Goal: Task Accomplishment & Management: Use online tool/utility

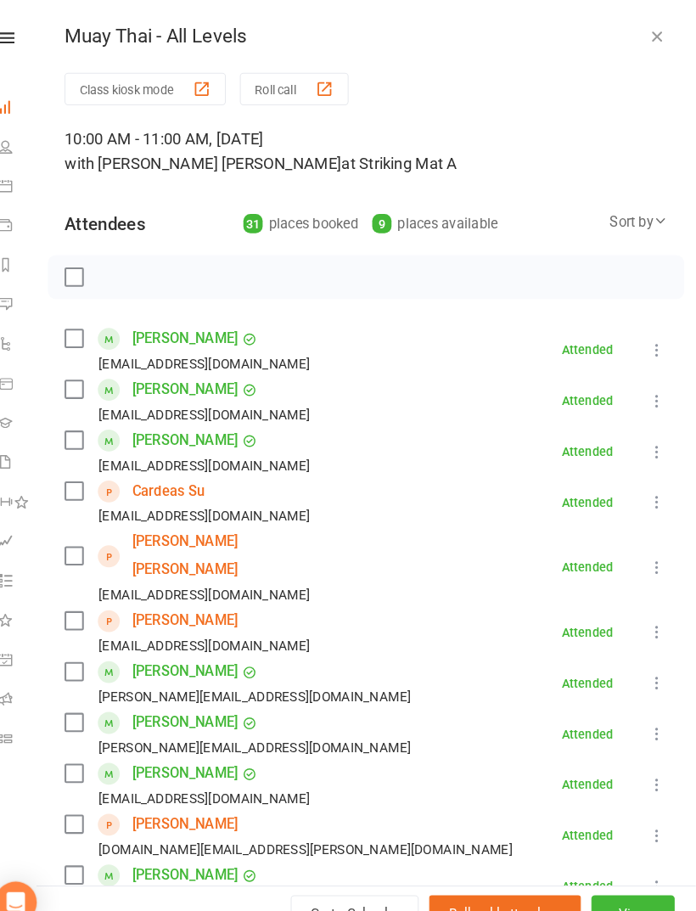
click at [649, 34] on button "button" at bounding box center [659, 35] width 20 height 20
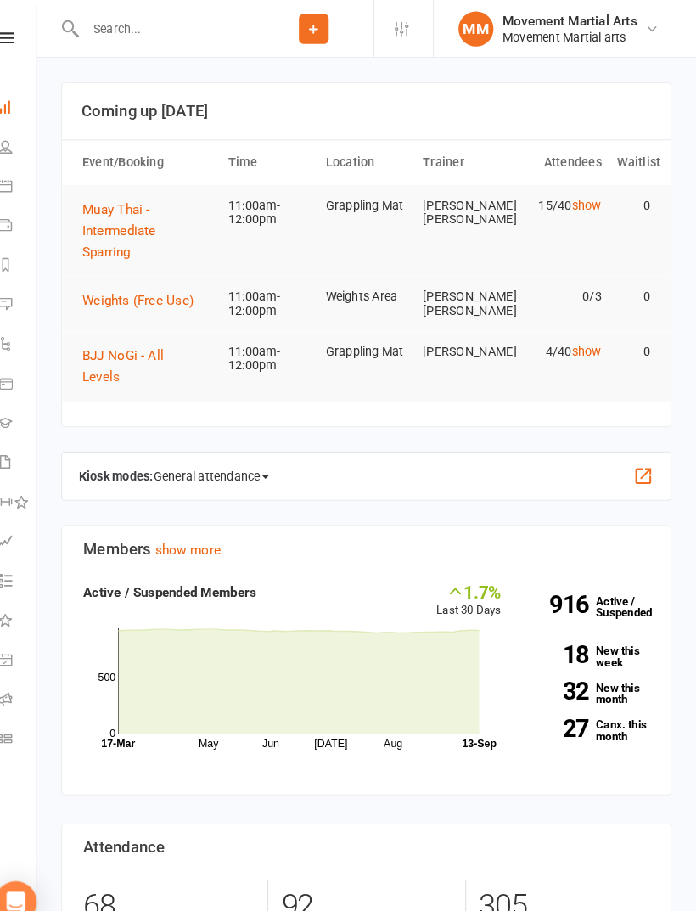
click at [106, 337] on span "BJJ NoGi - All Levels" at bounding box center [141, 355] width 79 height 36
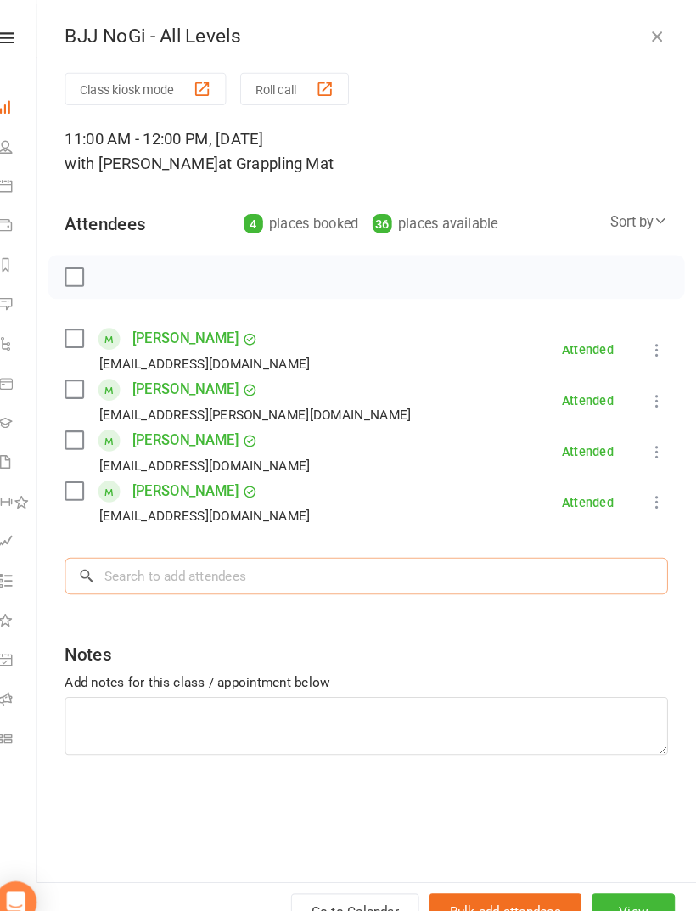
click at [540, 542] on input "search" at bounding box center [377, 558] width 584 height 36
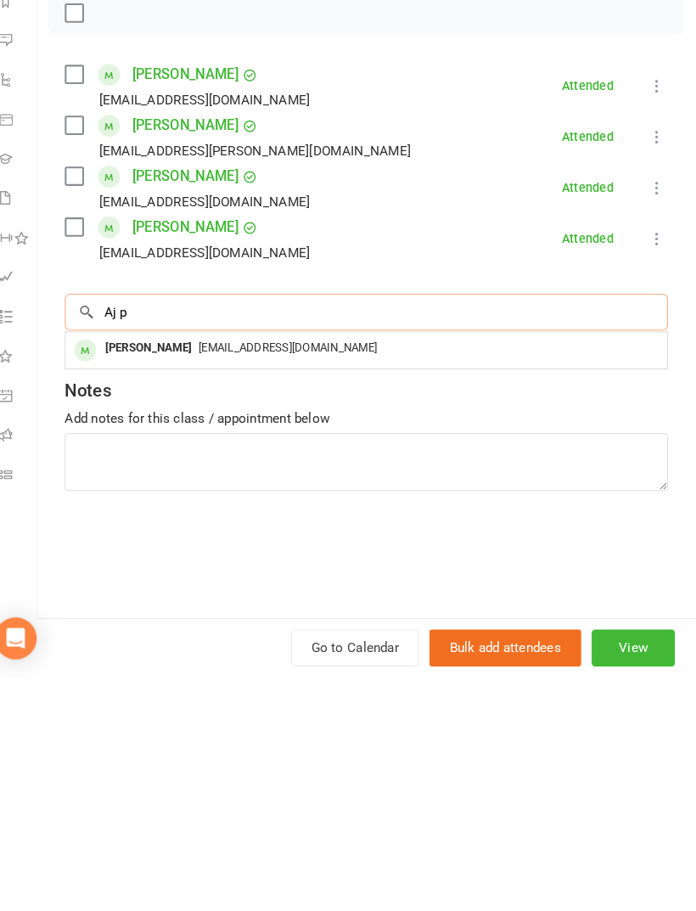
type input "Aj p"
click at [296, 581] on div "[EMAIL_ADDRESS][DOMAIN_NAME]" at bounding box center [377, 593] width 569 height 25
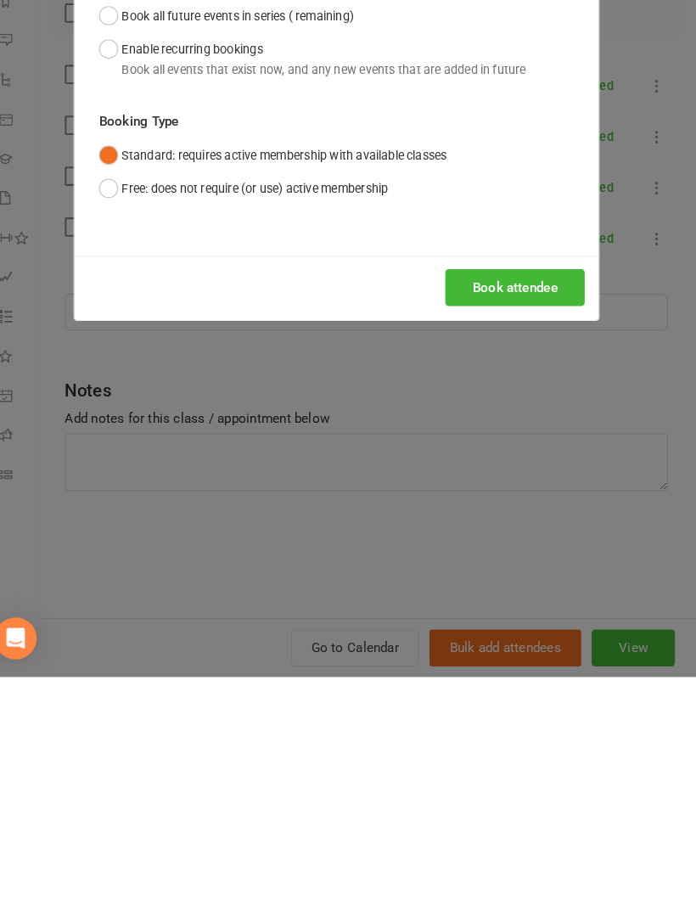
scroll to position [227, 0]
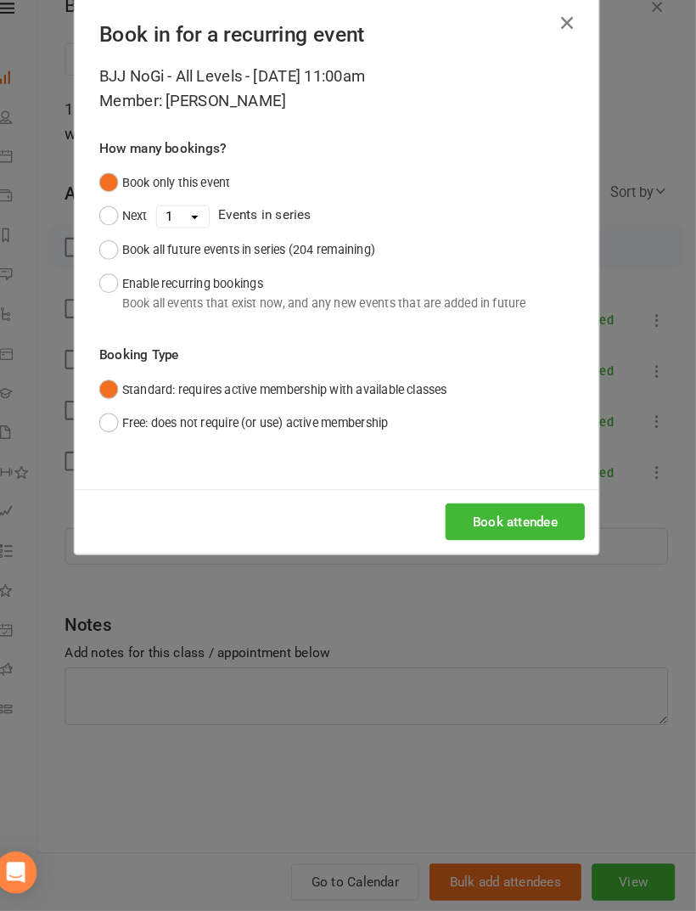
click at [531, 516] on button "Book attendee" at bounding box center [521, 534] width 135 height 36
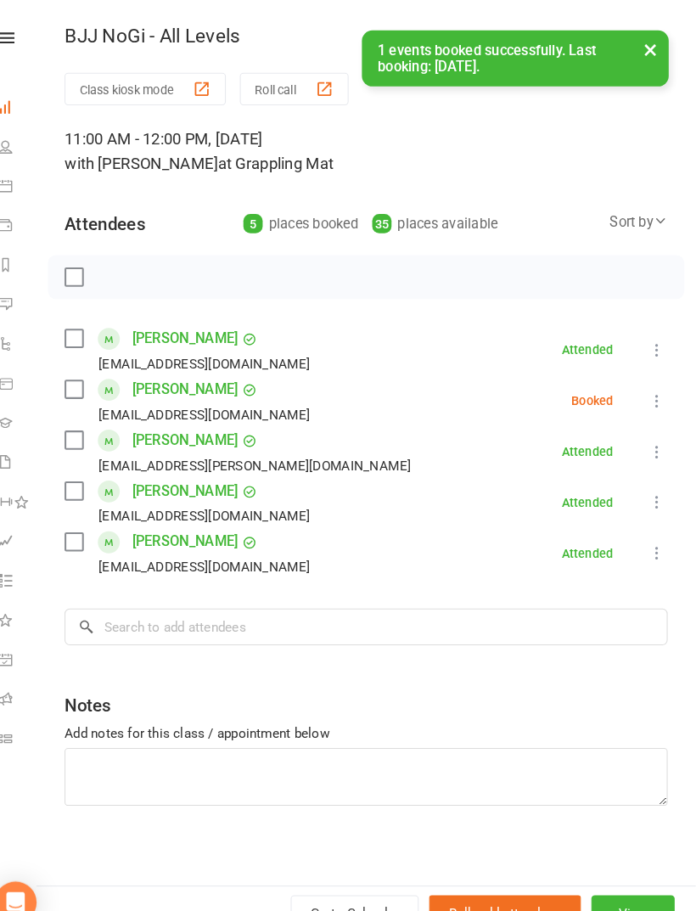
click at [265, 626] on div "Class kiosk mode Roll call 11:00 AM - 12:00 PM, Saturday, September, 13, 2025 w…" at bounding box center [377, 467] width 639 height 795
click at [274, 612] on input "search" at bounding box center [377, 607] width 584 height 36
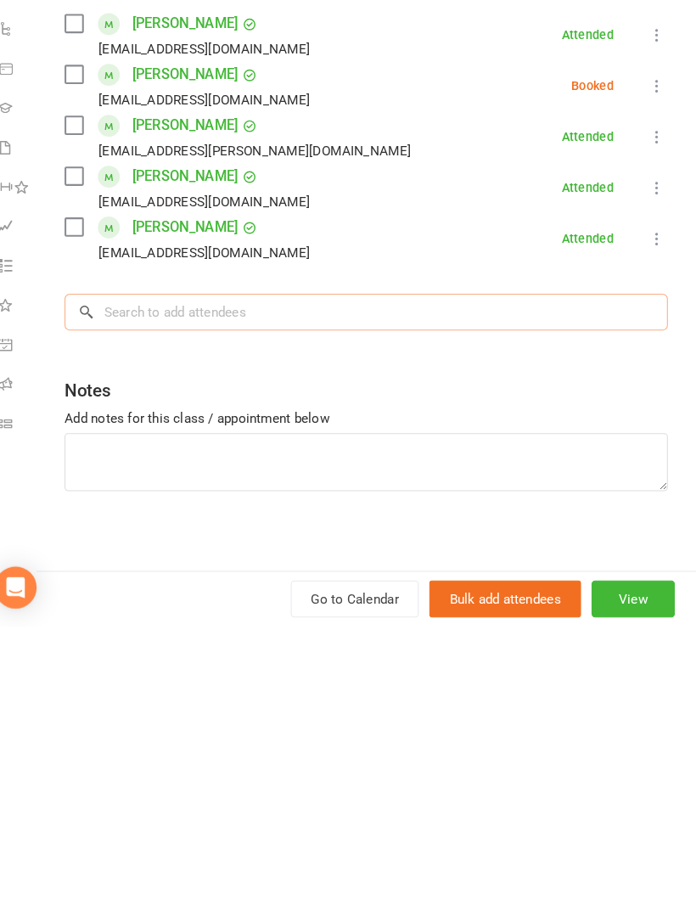
scroll to position [172, 0]
click at [542, 589] on input "Walid" at bounding box center [377, 607] width 584 height 36
type input "Walid"
click at [531, 630] on div "[EMAIL_ADDRESS][DOMAIN_NAME]" at bounding box center [377, 642] width 569 height 25
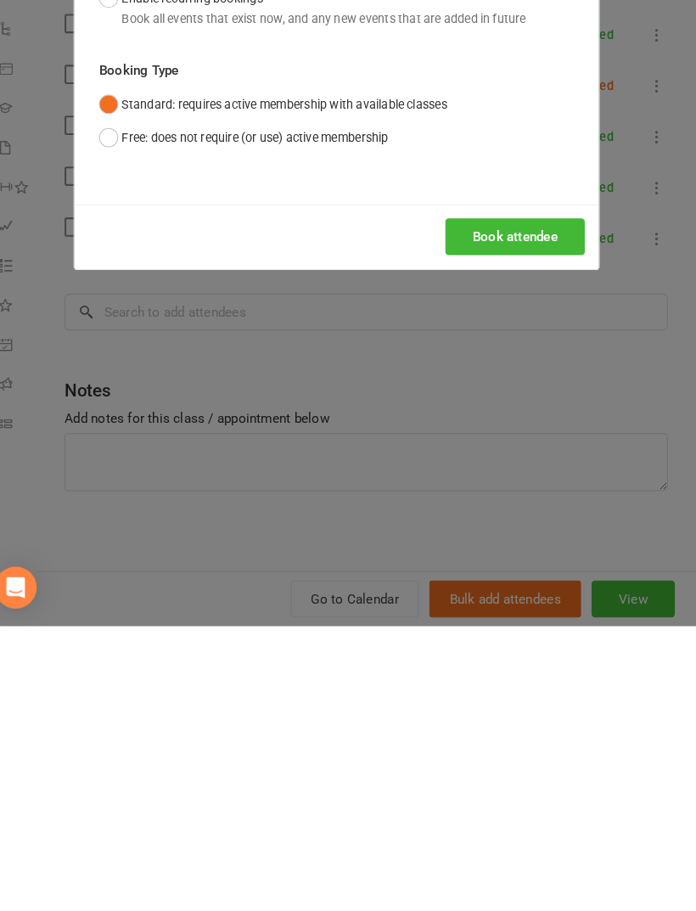
scroll to position [448, 0]
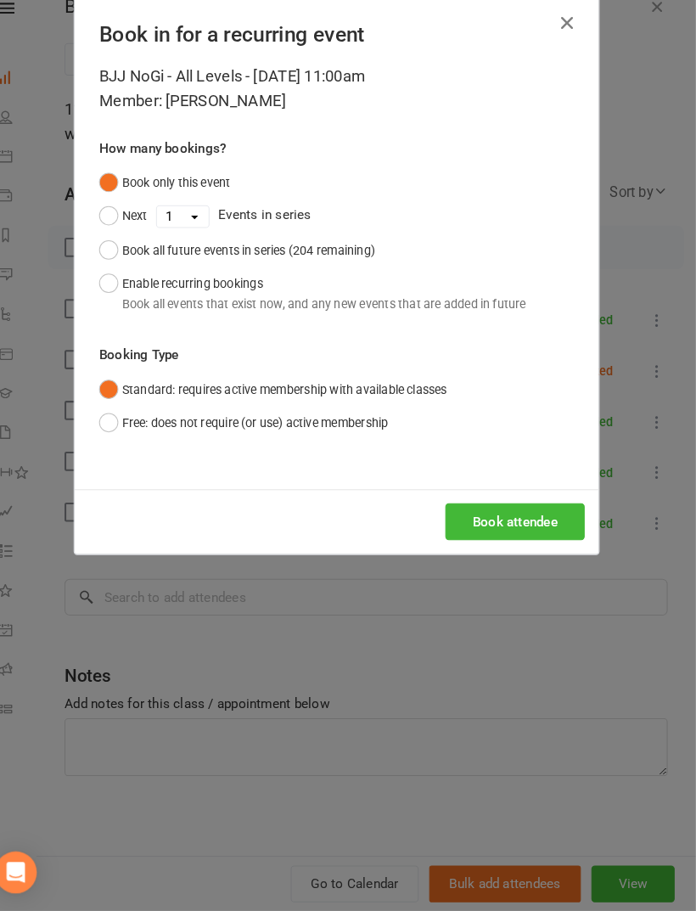
click at [519, 516] on button "Book attendee" at bounding box center [521, 534] width 135 height 36
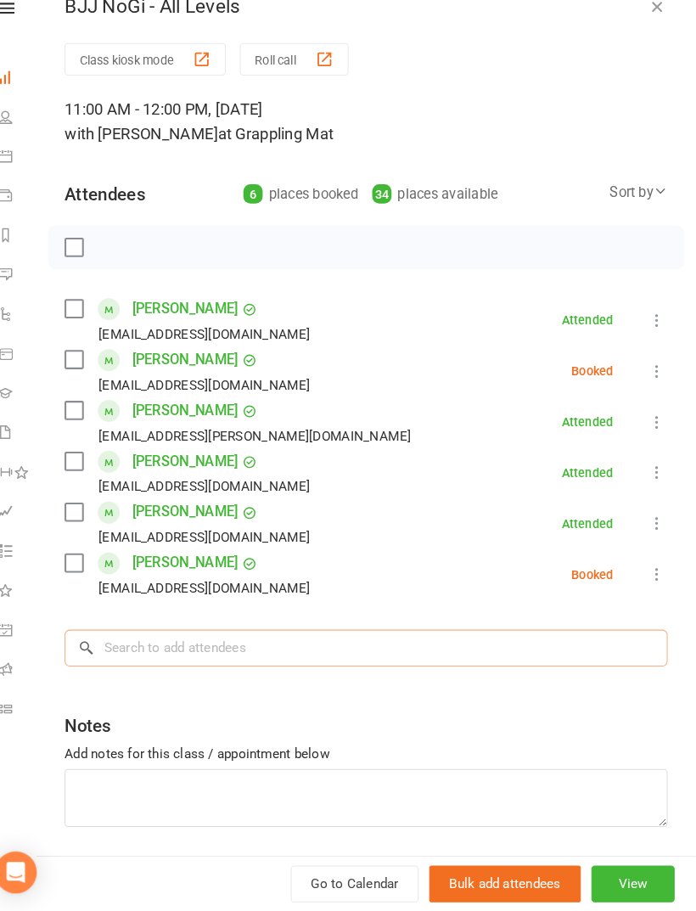
click at [406, 639] on input "search" at bounding box center [377, 657] width 584 height 36
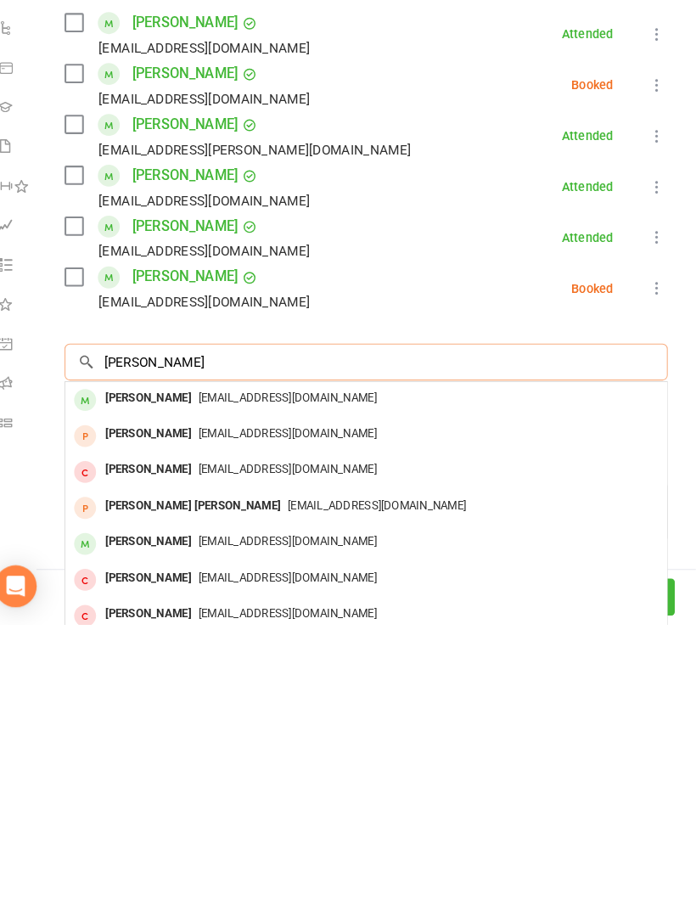
type input "Jake a"
click at [455, 679] on div "jakewalder@gmail.com" at bounding box center [377, 691] width 569 height 25
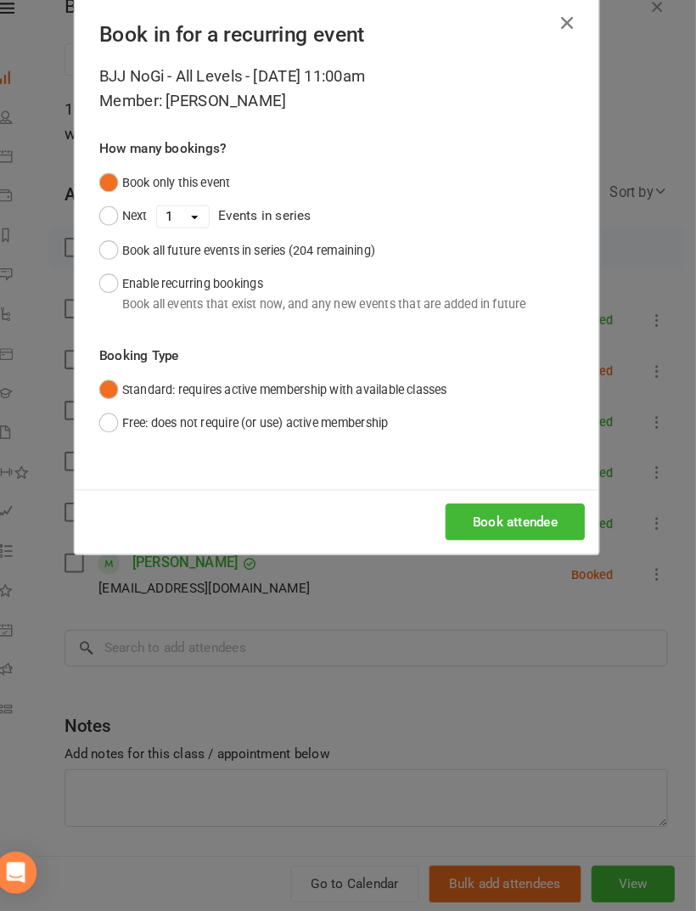
click at [502, 516] on button "Book attendee" at bounding box center [521, 534] width 135 height 36
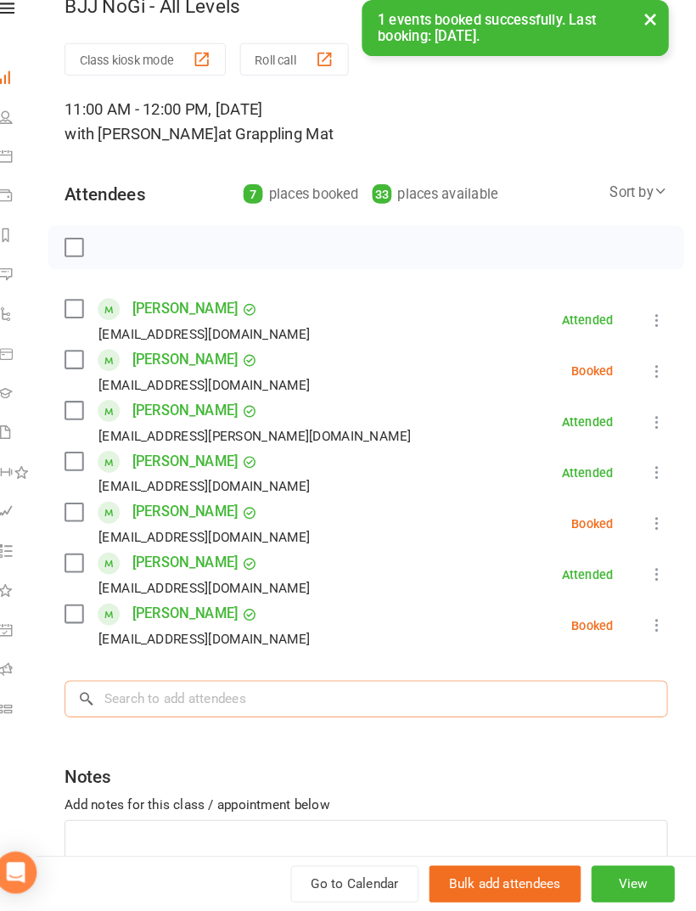
click at [397, 688] on input "search" at bounding box center [377, 706] width 584 height 36
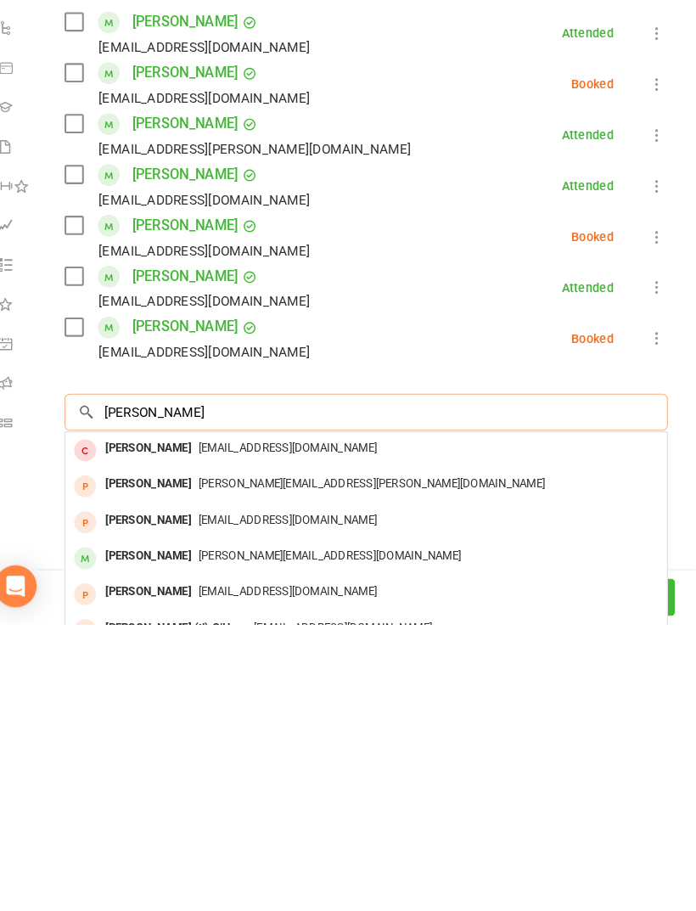
scroll to position [871, 0]
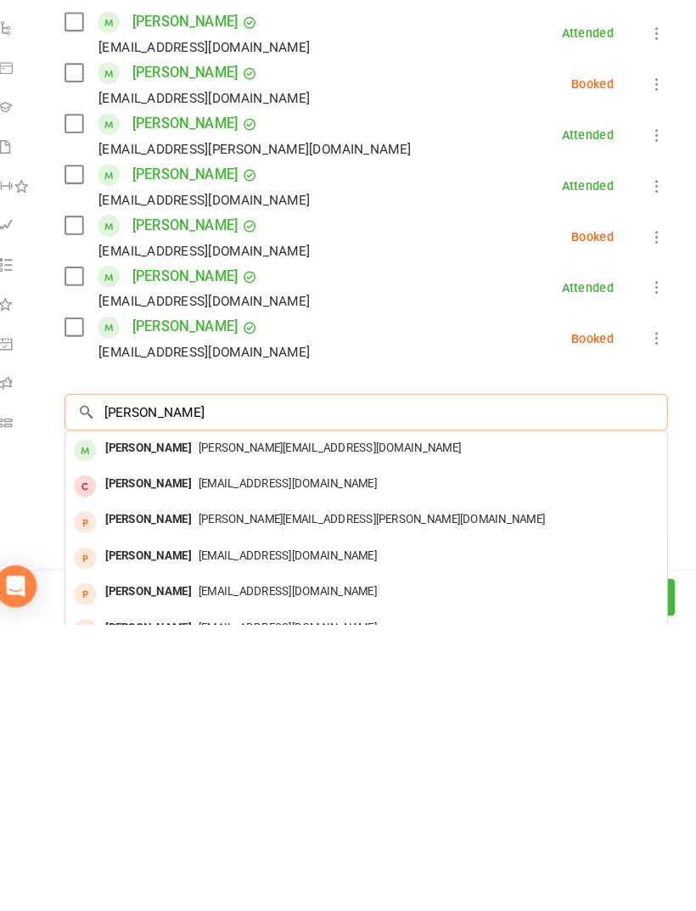
type input "Toby k"
click at [441, 729] on div "toby.kean99@yahoo.com.au" at bounding box center [377, 741] width 569 height 25
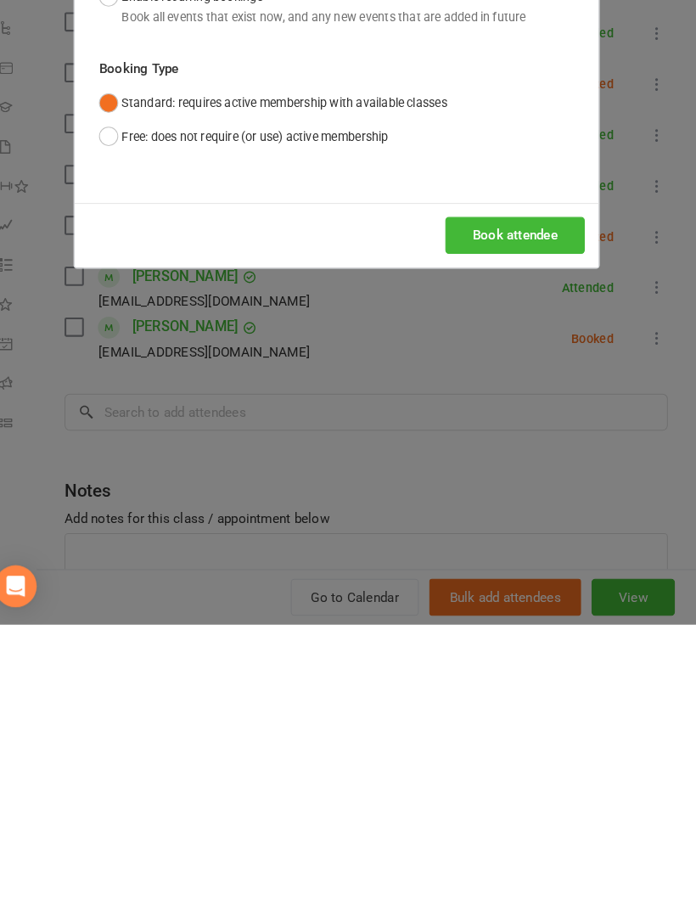
scroll to position [1148, 0]
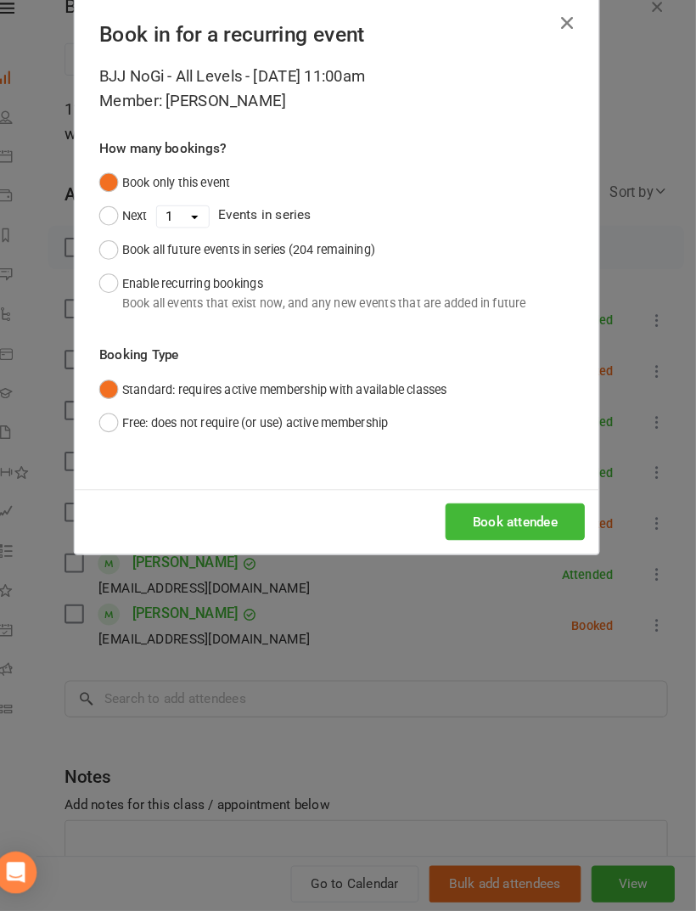
click at [476, 518] on button "Book attendee" at bounding box center [521, 534] width 135 height 36
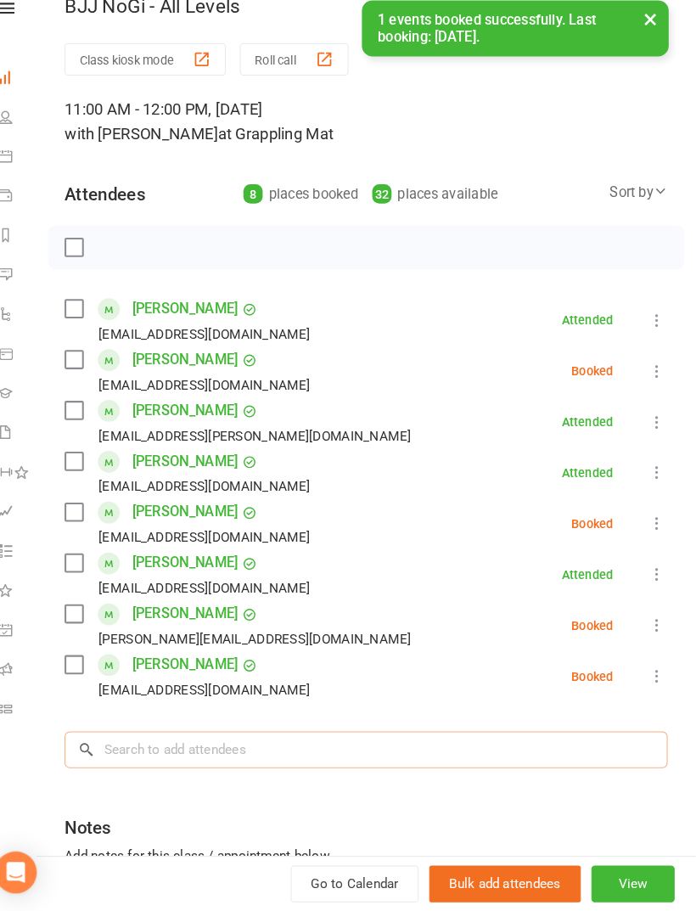
click at [436, 737] on input "search" at bounding box center [377, 755] width 584 height 36
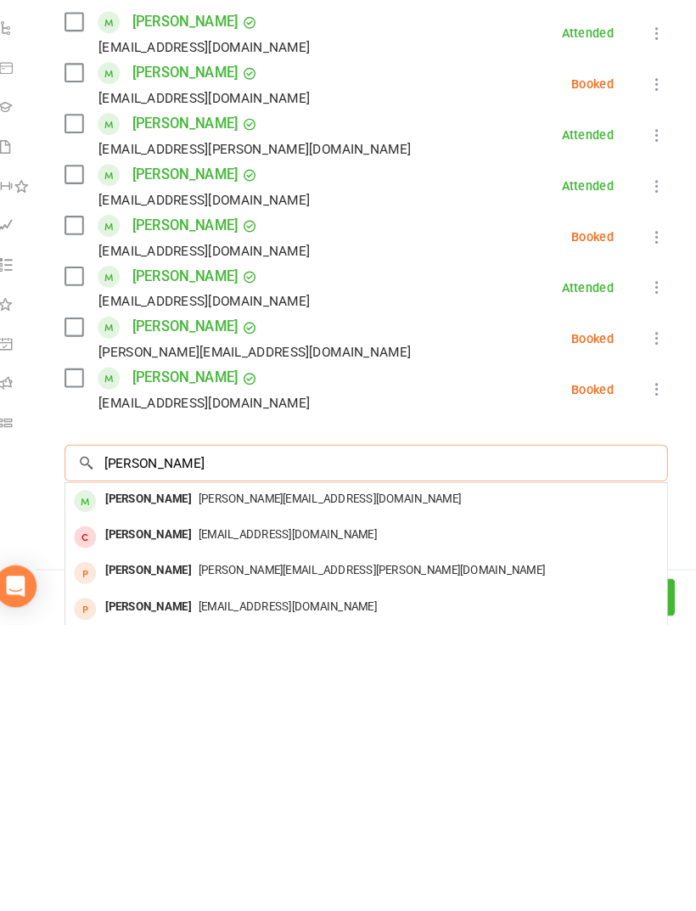
scroll to position [1294, 0]
type input "Daniel pon"
click at [466, 778] on div "danieljnrp@gmail.com" at bounding box center [377, 790] width 569 height 25
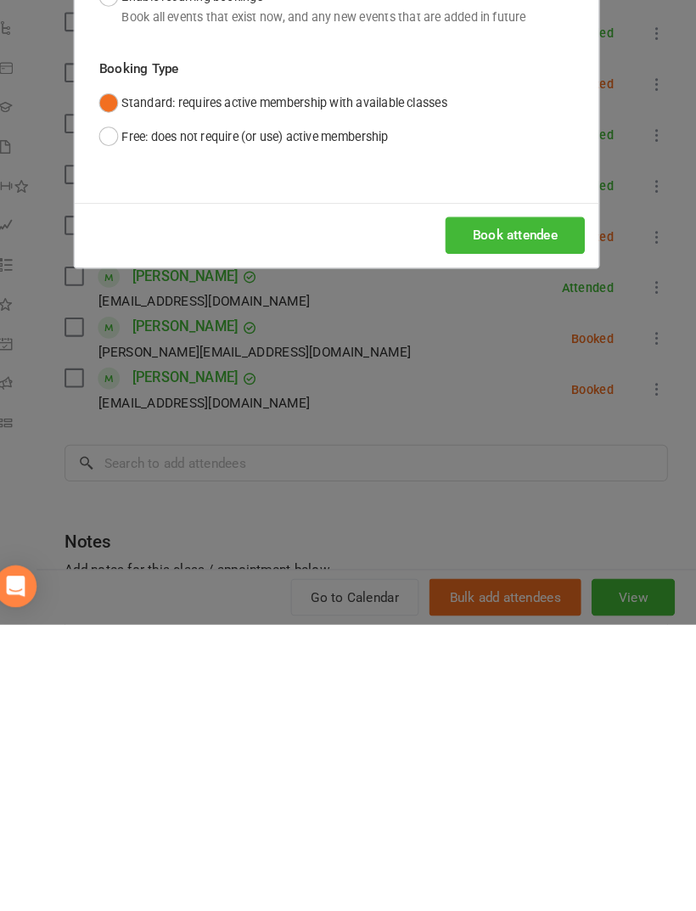
scroll to position [1572, 0]
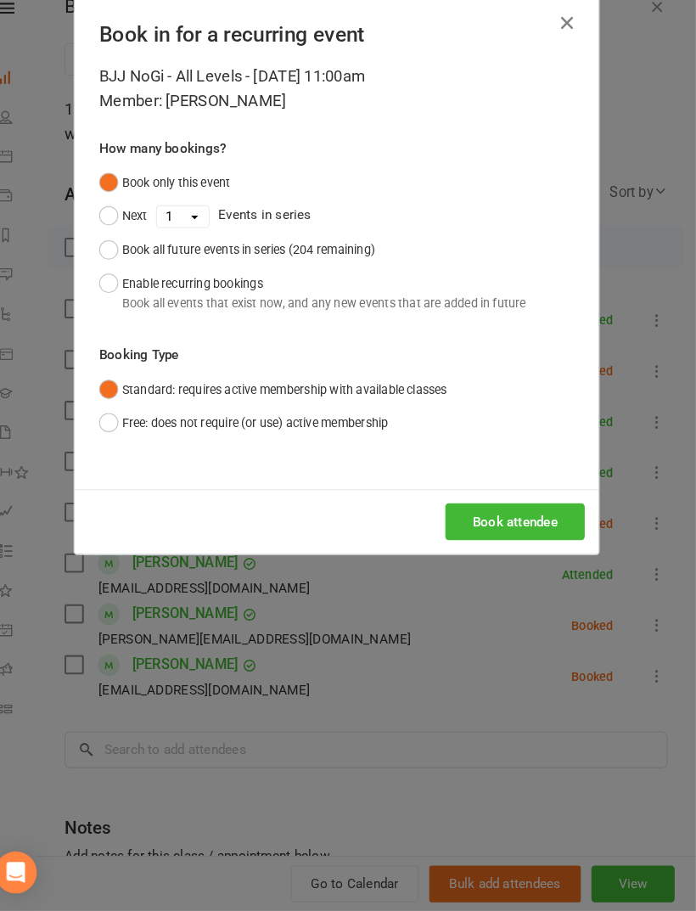
click at [519, 516] on button "Book attendee" at bounding box center [521, 534] width 135 height 36
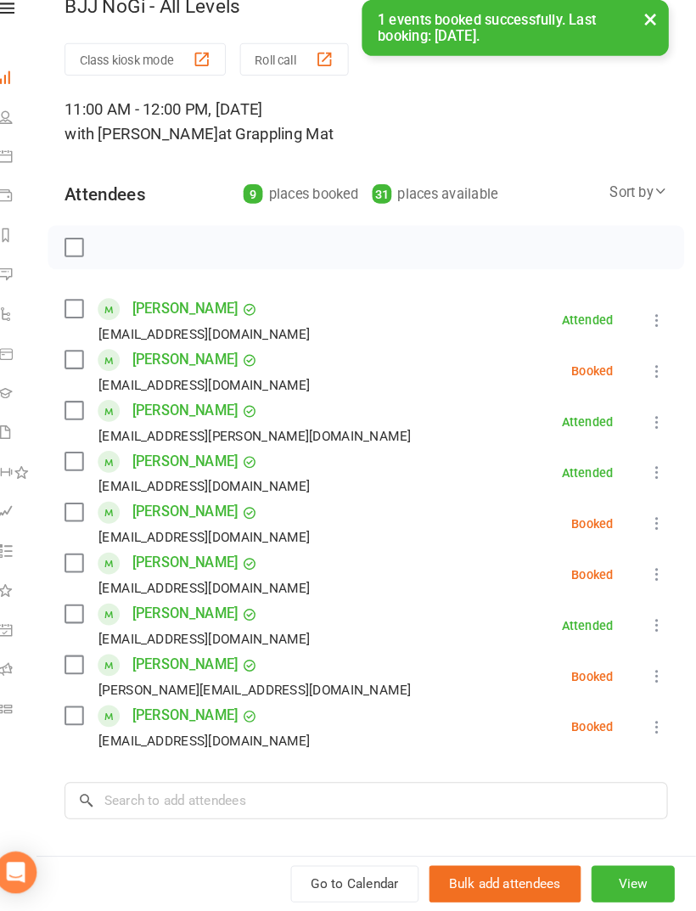
click at [482, 723] on li "Walid Hamdan Walid.hamdan07@gmail.com Booked More info Remove Check in Mark abs…" at bounding box center [377, 732] width 584 height 49
click at [457, 787] on input "search" at bounding box center [377, 805] width 584 height 36
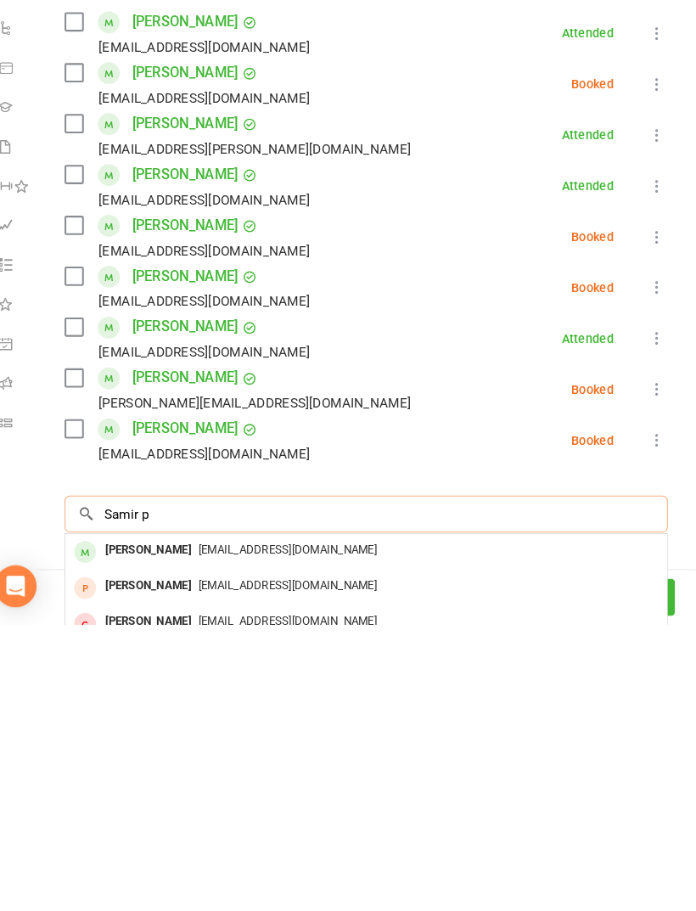
scroll to position [1718, 0]
type input "Samir p"
click at [440, 827] on div "samir.parhizkari@gmail.com" at bounding box center [377, 839] width 569 height 25
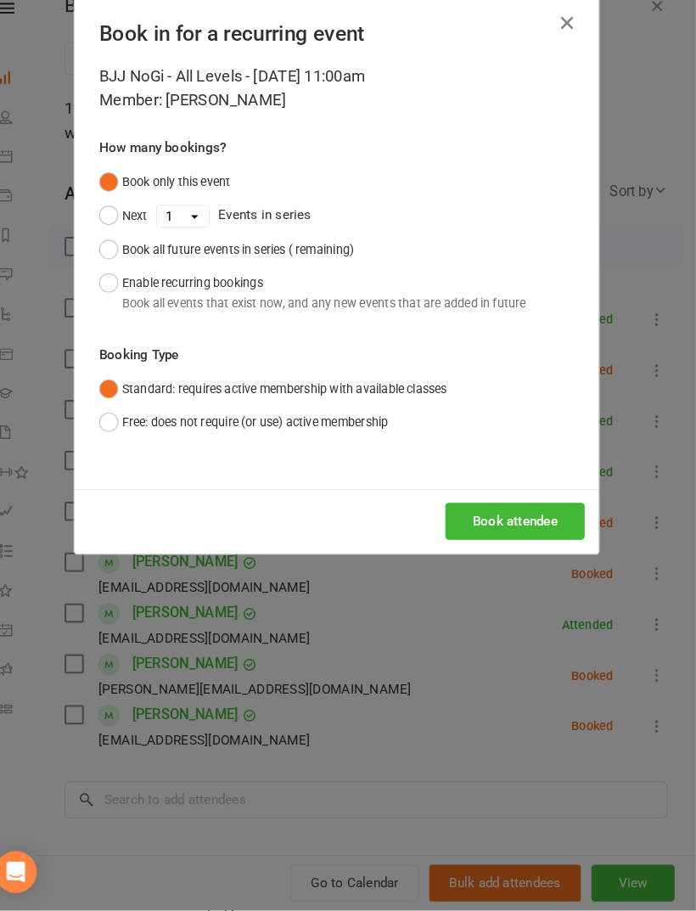
scroll to position [1719, 0]
click at [521, 516] on button "Book attendee" at bounding box center [521, 534] width 135 height 36
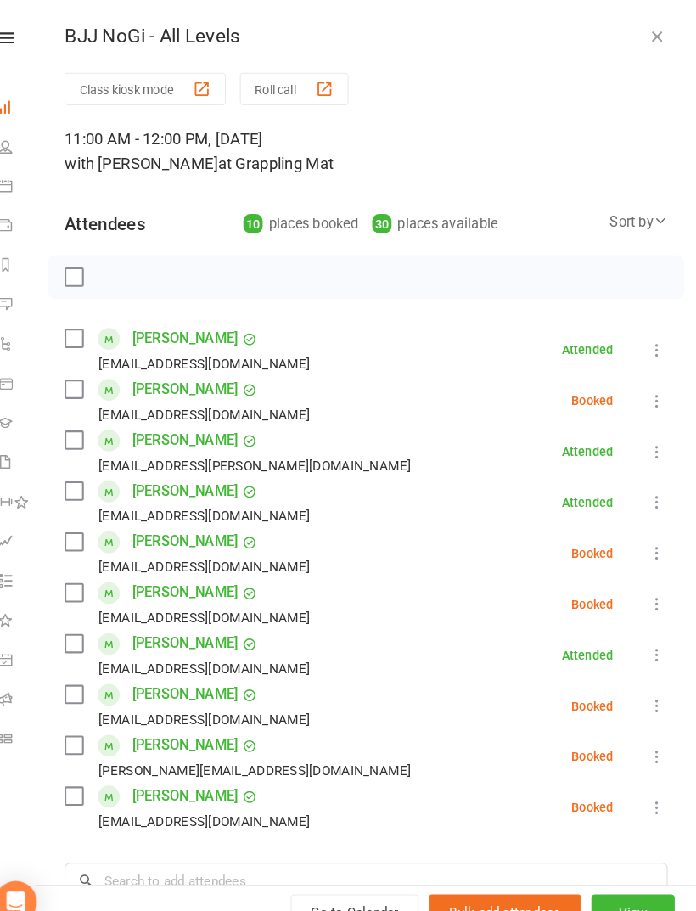
scroll to position [1058, 0]
click at [85, 268] on label at bounding box center [93, 268] width 17 height 17
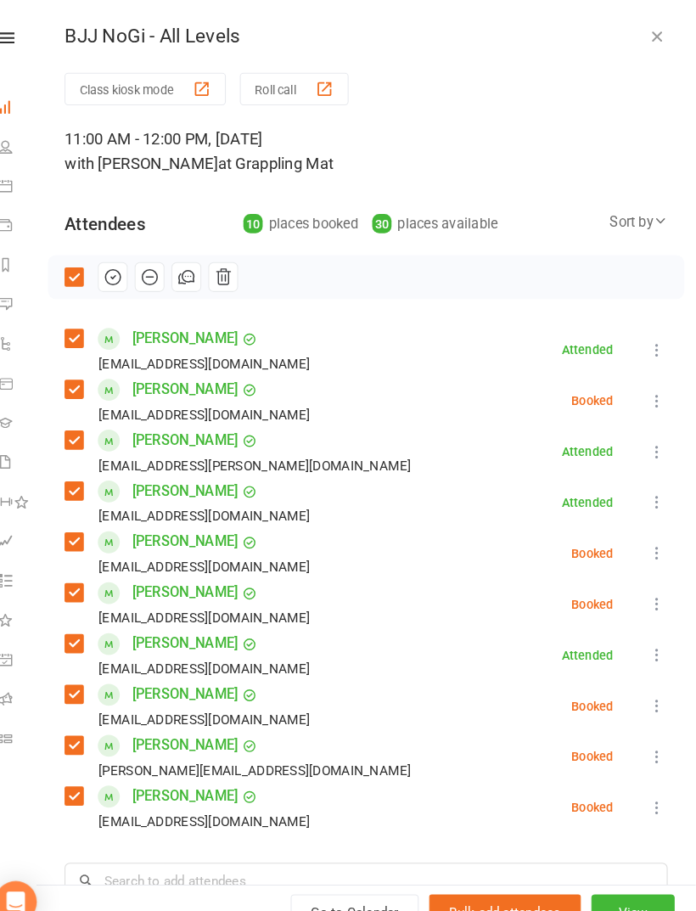
click at [122, 270] on icon "button" at bounding box center [131, 268] width 19 height 19
click at [85, 275] on label at bounding box center [93, 268] width 17 height 17
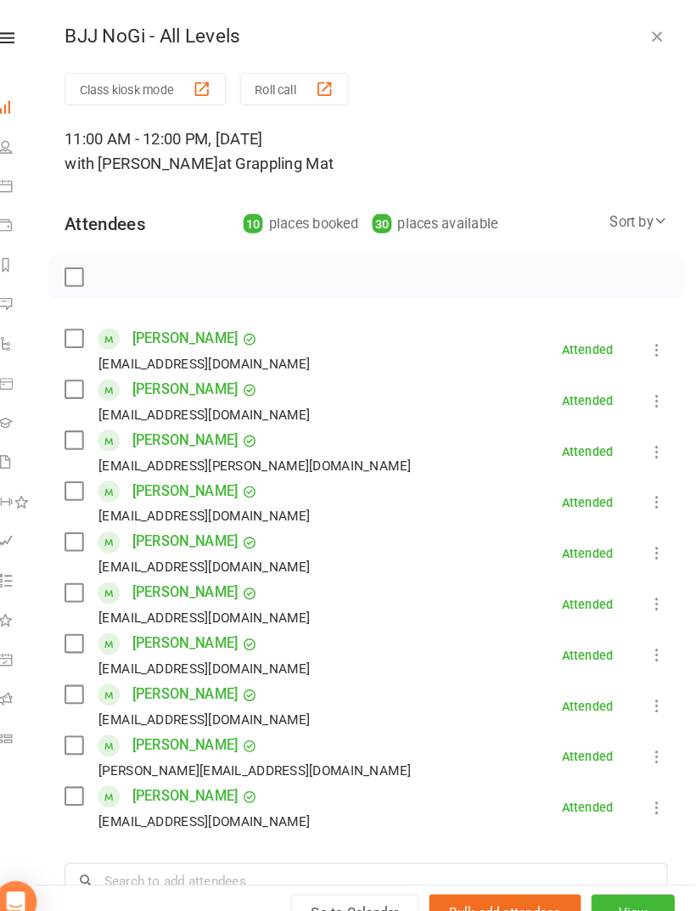
click at [649, 37] on button "button" at bounding box center [659, 35] width 20 height 20
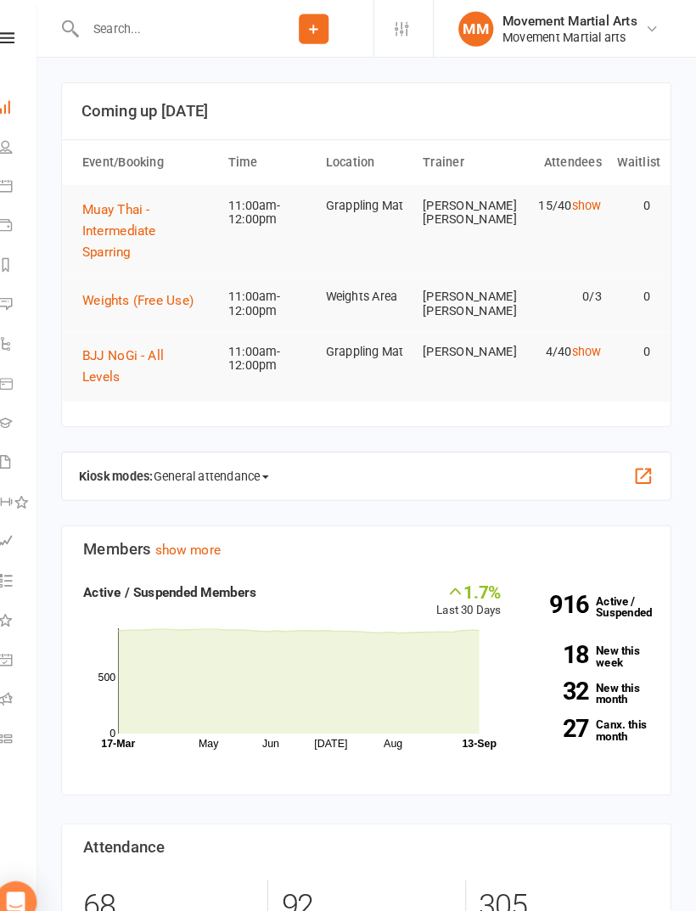
scroll to position [0, 0]
click at [135, 217] on span "Muay Thai - Intermediate Sparring" at bounding box center [137, 223] width 71 height 56
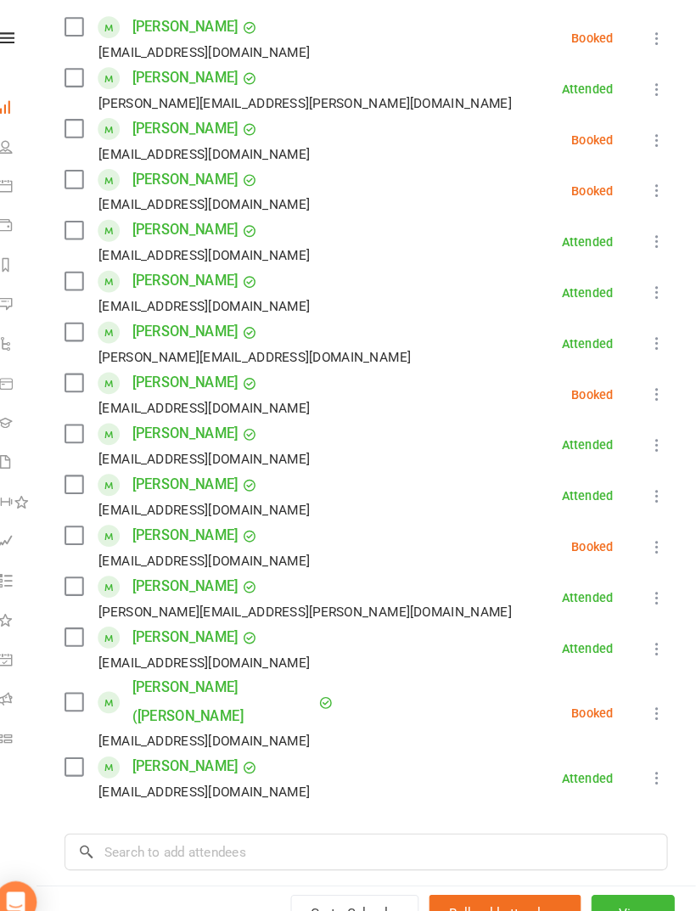
scroll to position [315, 0]
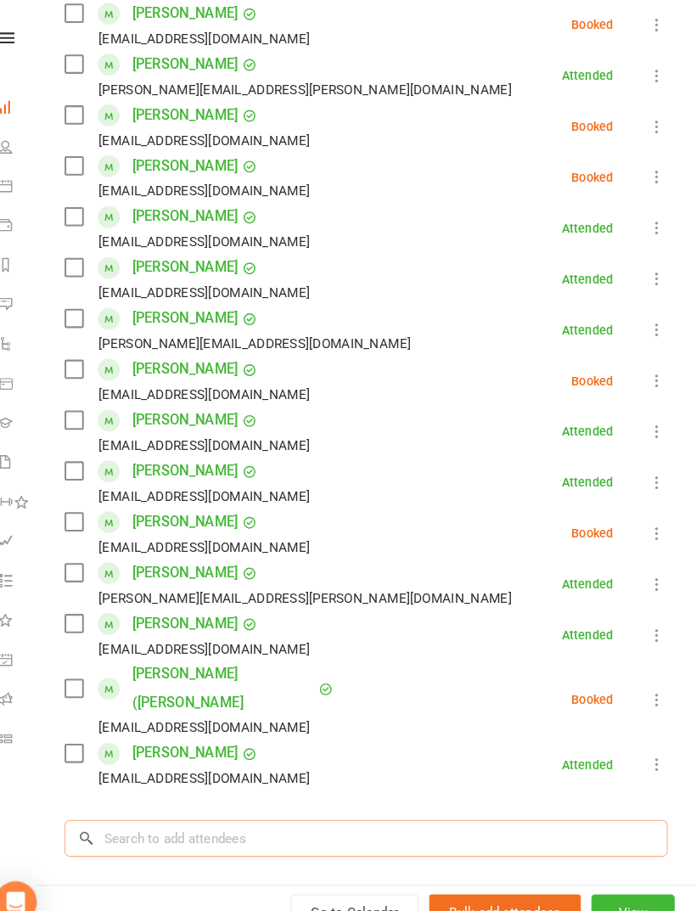
click at [352, 794] on input "search" at bounding box center [377, 812] width 584 height 36
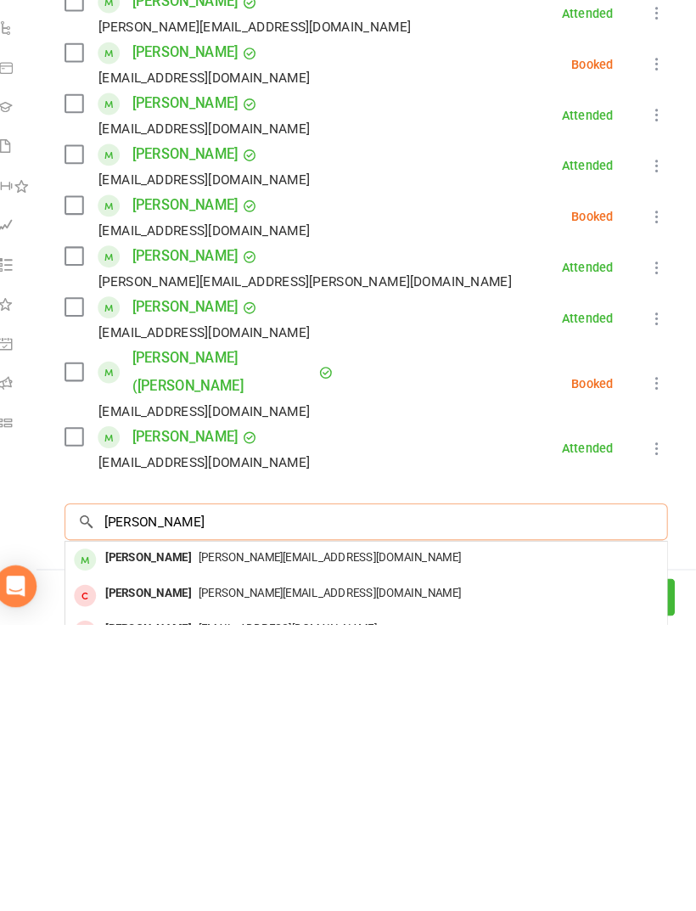
type input "Fiona"
click at [317, 835] on div "[PERSON_NAME][EMAIL_ADDRESS][DOMAIN_NAME]" at bounding box center [377, 847] width 569 height 25
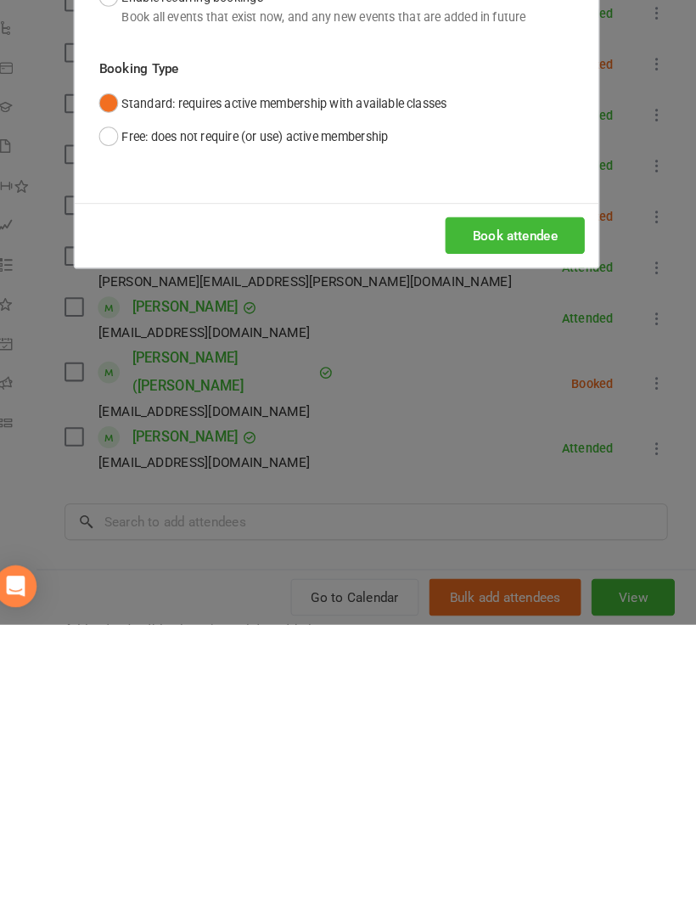
scroll to position [454, 0]
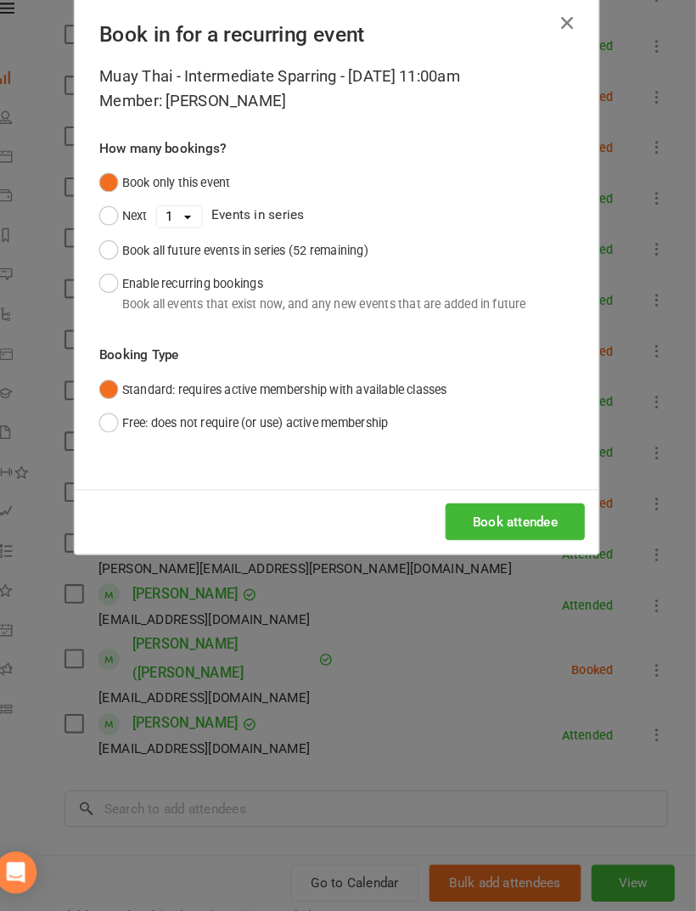
click at [483, 520] on button "Book attendee" at bounding box center [521, 534] width 135 height 36
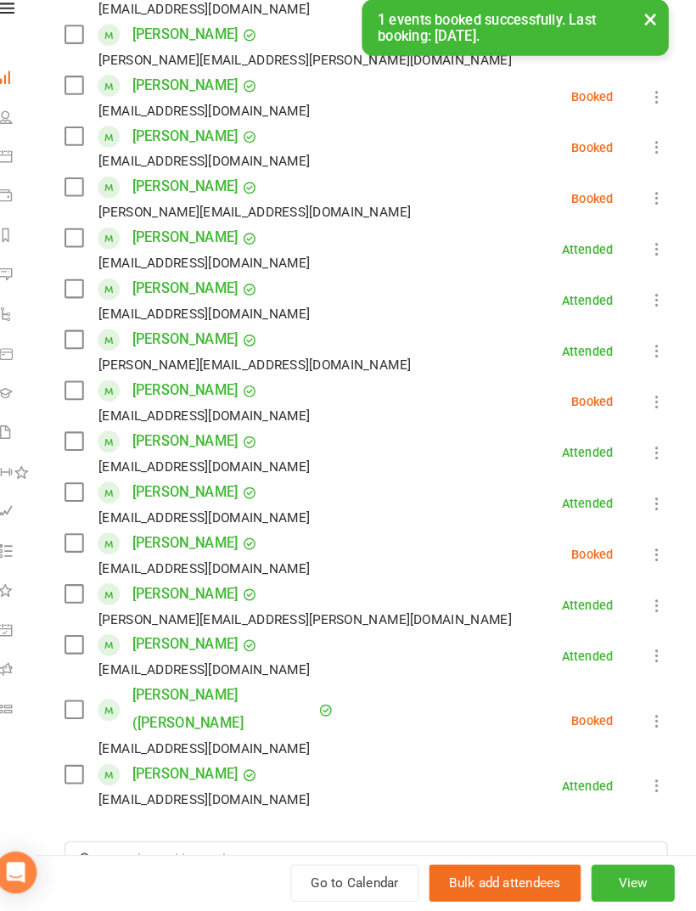
scroll to position [389, 0]
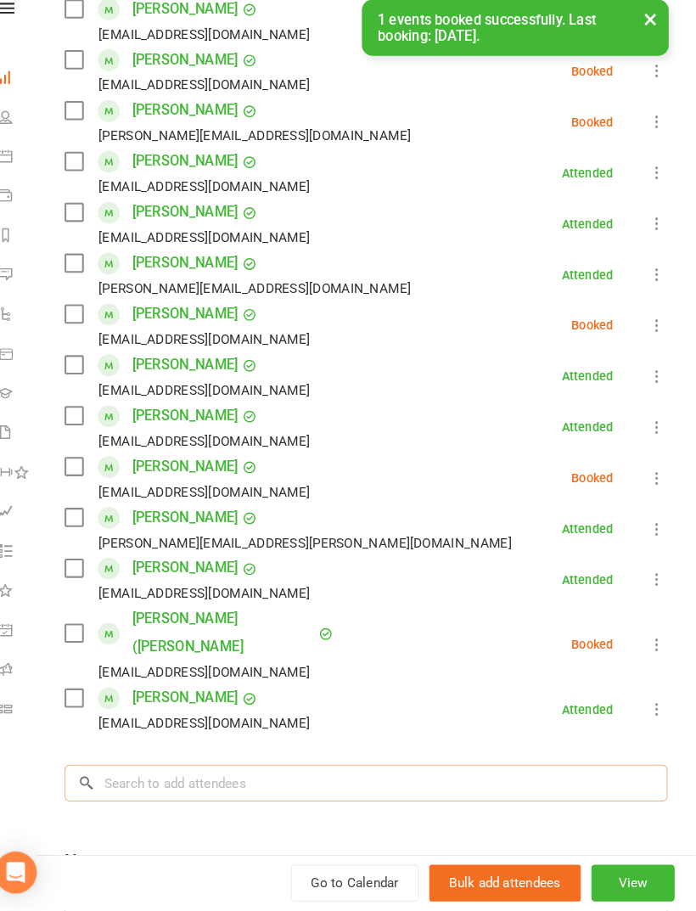
click at [358, 770] on input "search" at bounding box center [377, 788] width 584 height 36
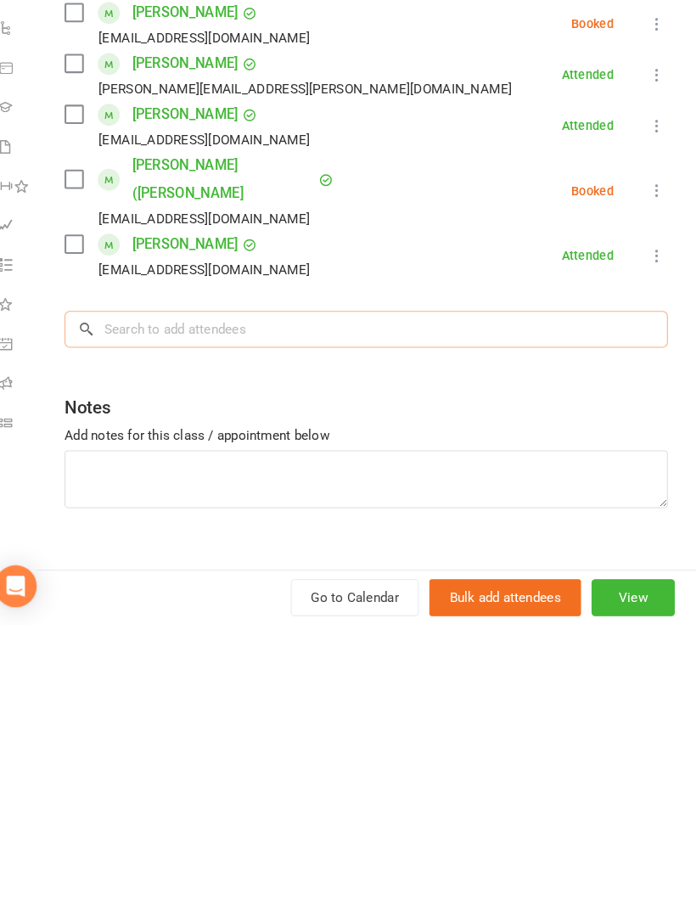
scroll to position [550, 0]
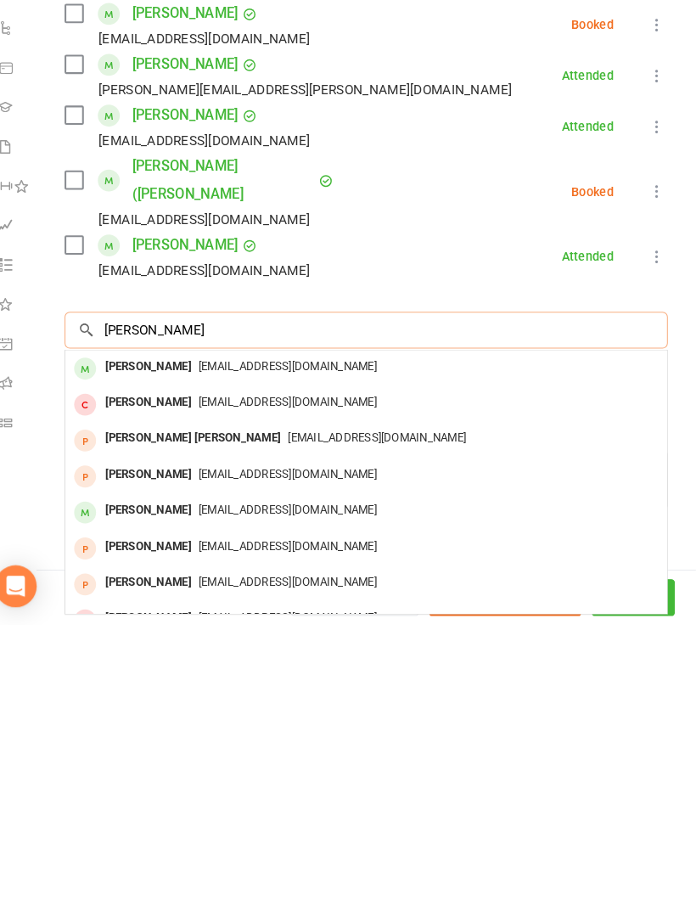
type input "Jake eb"
click at [457, 649] on div "[EMAIL_ADDRESS][DOMAIN_NAME]" at bounding box center [377, 661] width 569 height 25
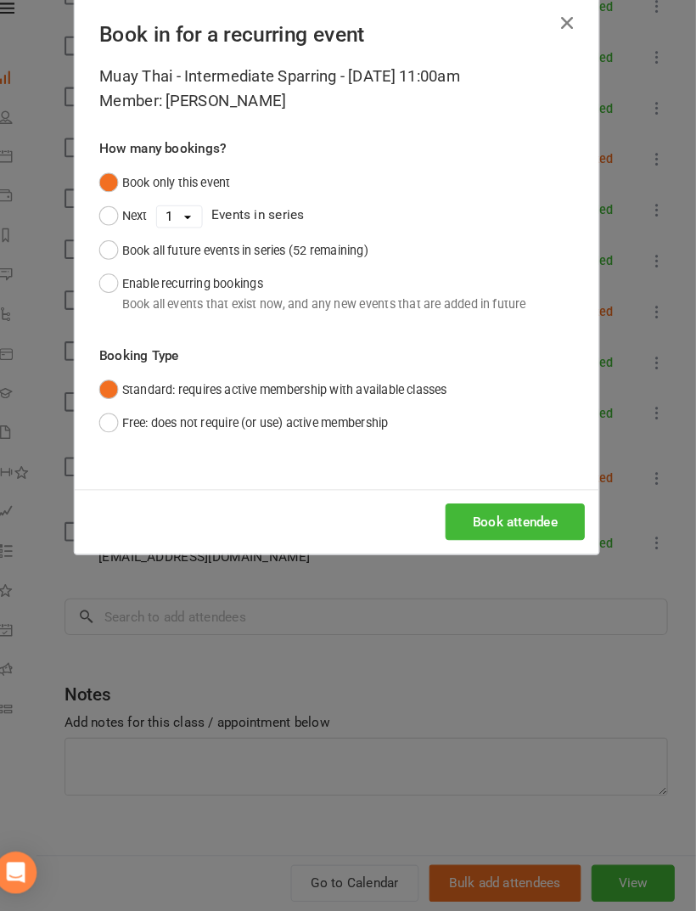
click at [523, 516] on button "Book attendee" at bounding box center [521, 534] width 135 height 36
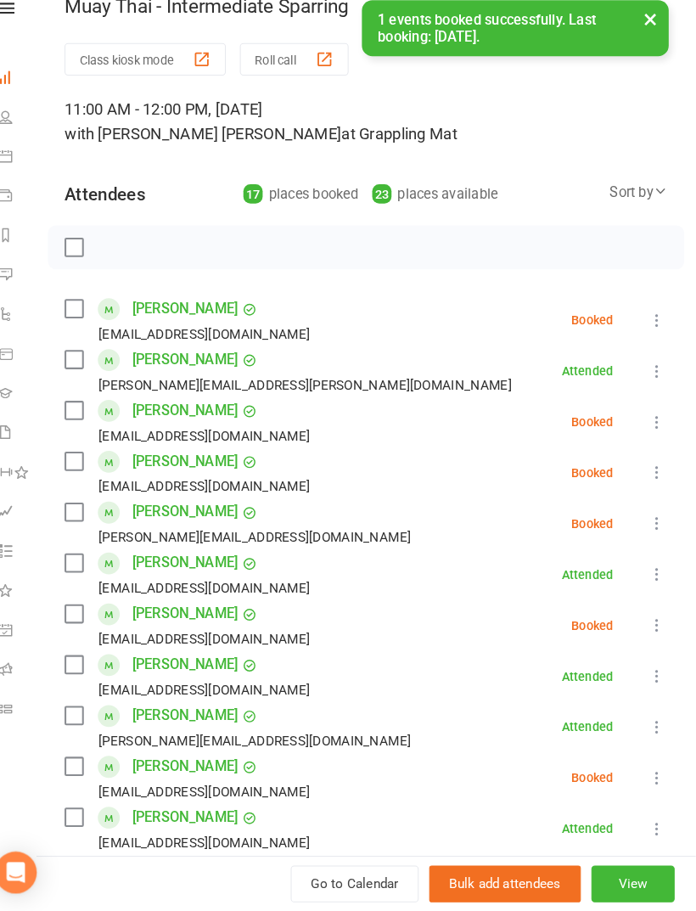
scroll to position [0, 0]
click at [85, 260] on label at bounding box center [93, 268] width 17 height 17
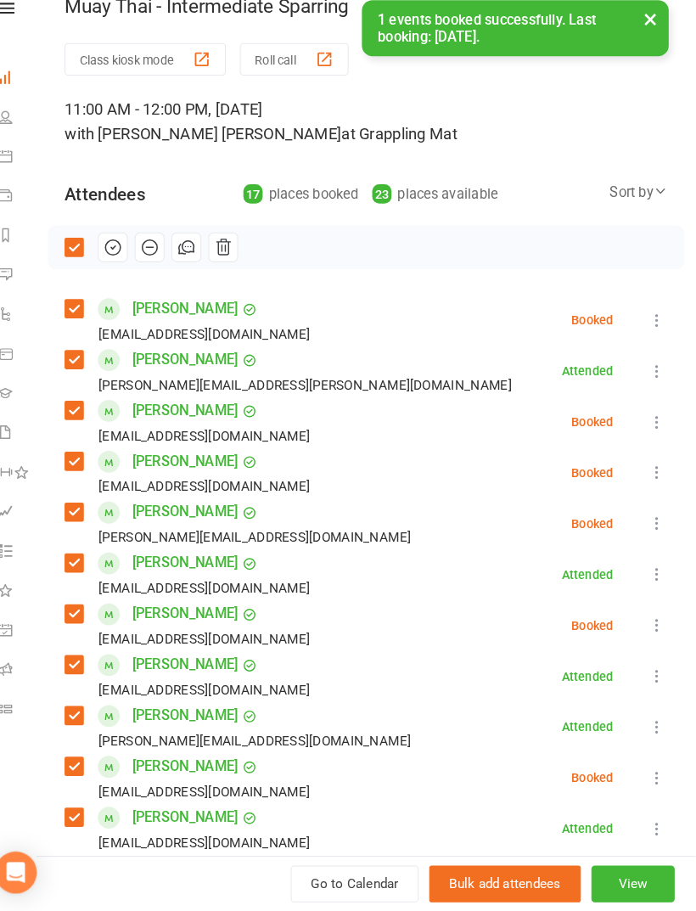
click at [122, 259] on icon "button" at bounding box center [131, 268] width 19 height 19
click at [69, 247] on div "Check in" at bounding box center [377, 268] width 617 height 42
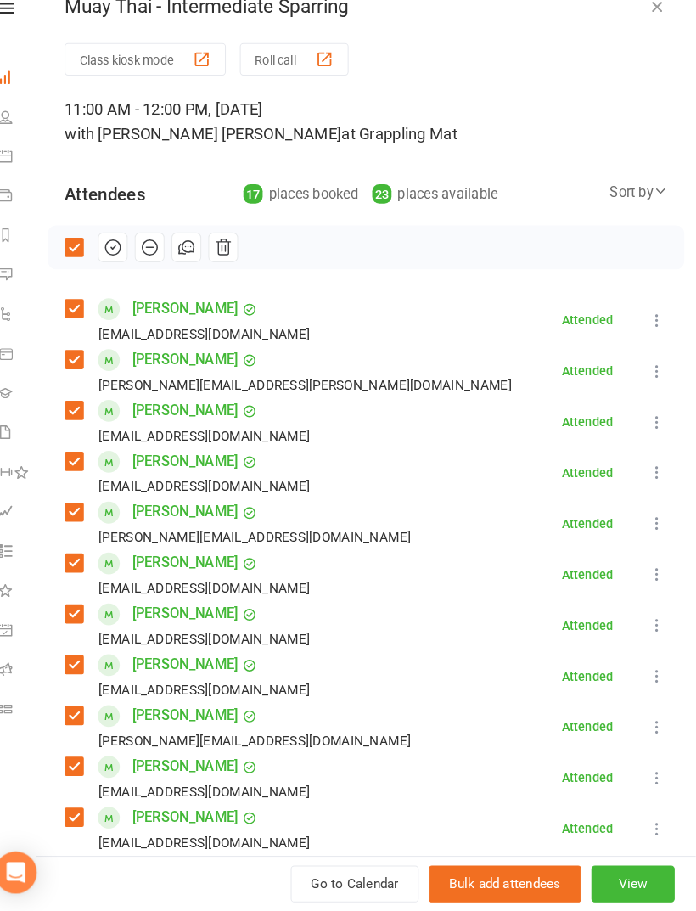
click at [85, 260] on label at bounding box center [93, 268] width 17 height 17
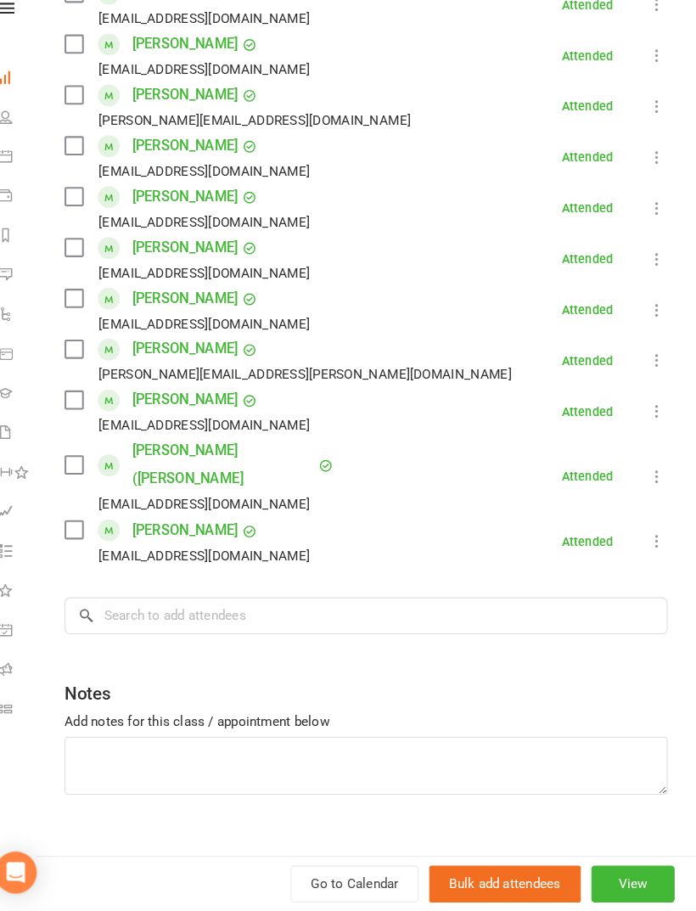
scroll to position [600, 0]
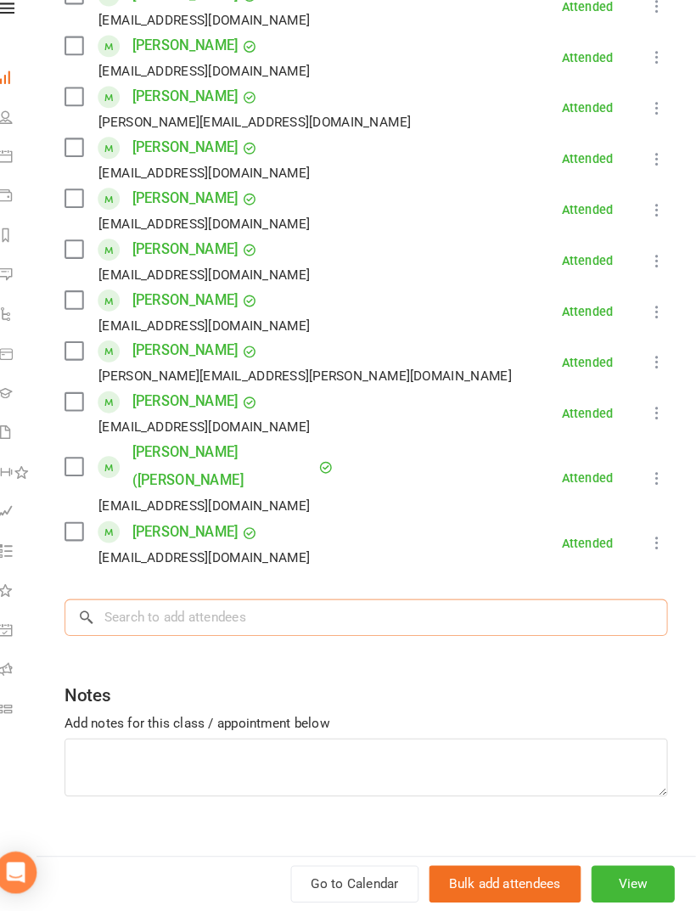
click at [311, 609] on input "search" at bounding box center [377, 627] width 584 height 36
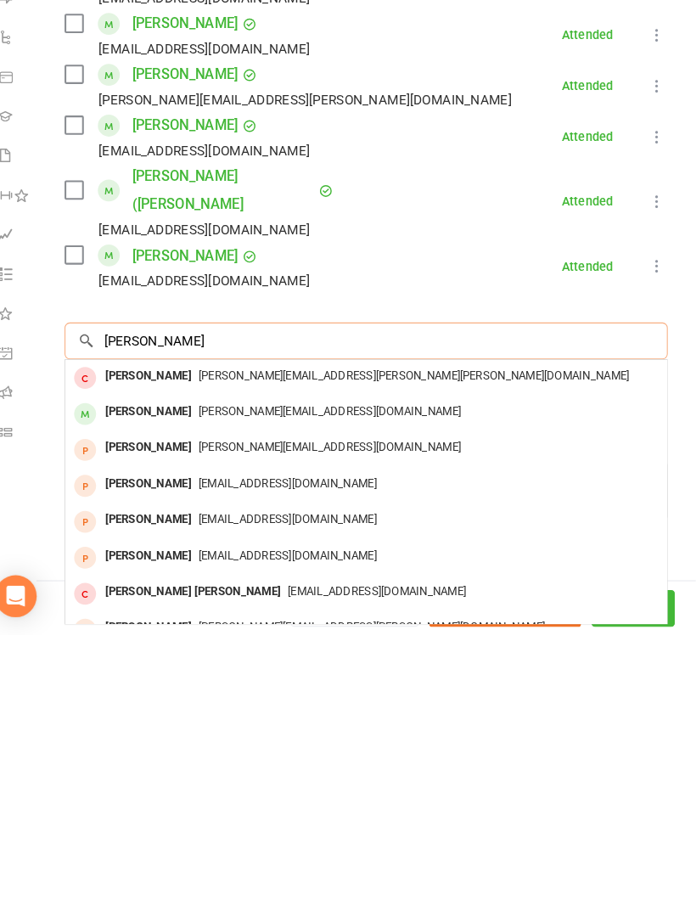
type input "Jane h"
click at [316, 689] on span "jane.hillsdon@red-rooster.com.au" at bounding box center [342, 695] width 254 height 13
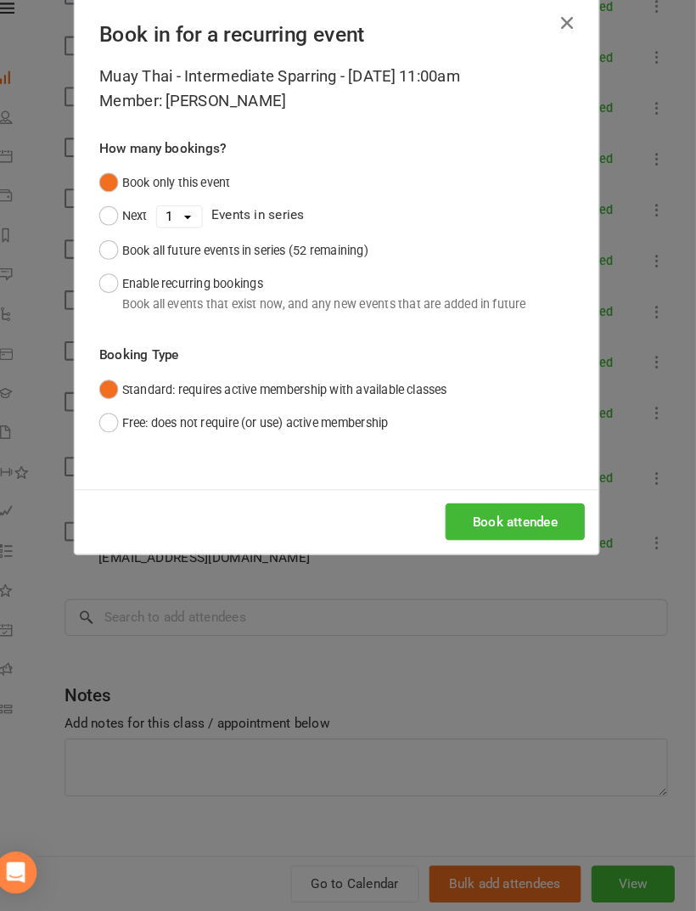
click at [485, 516] on button "Book attendee" at bounding box center [521, 534] width 135 height 36
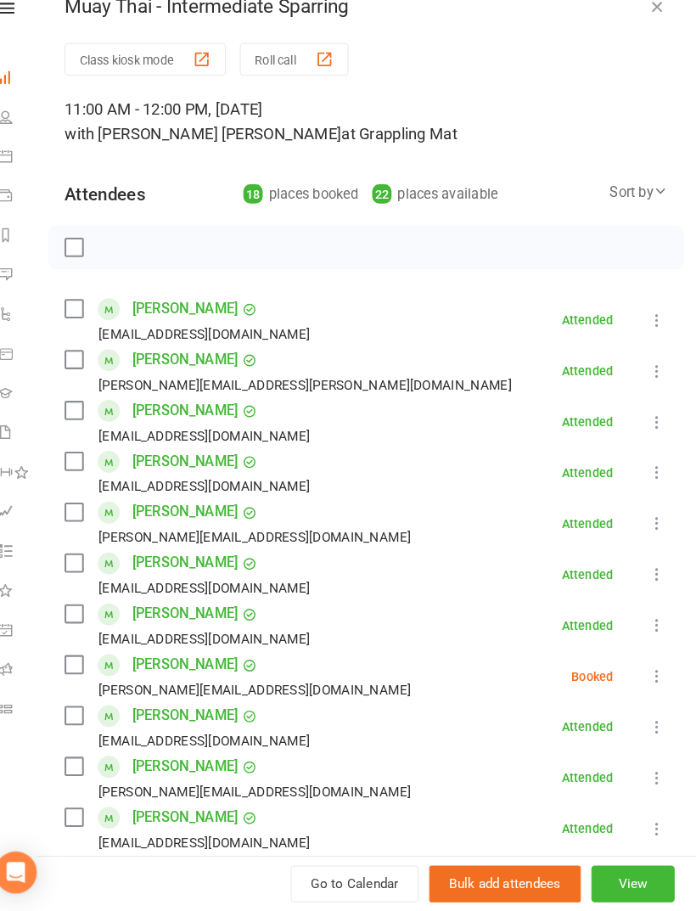
scroll to position [0, 0]
click at [85, 260] on label at bounding box center [93, 268] width 17 height 17
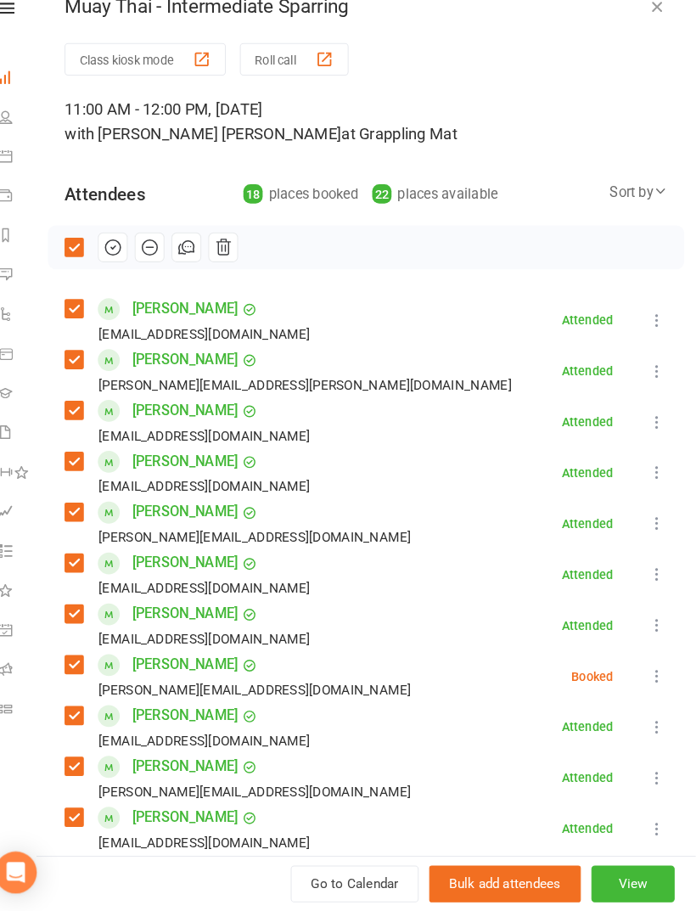
click at [125, 262] on icon "button" at bounding box center [132, 269] width 14 height 14
click at [85, 260] on label at bounding box center [93, 268] width 17 height 17
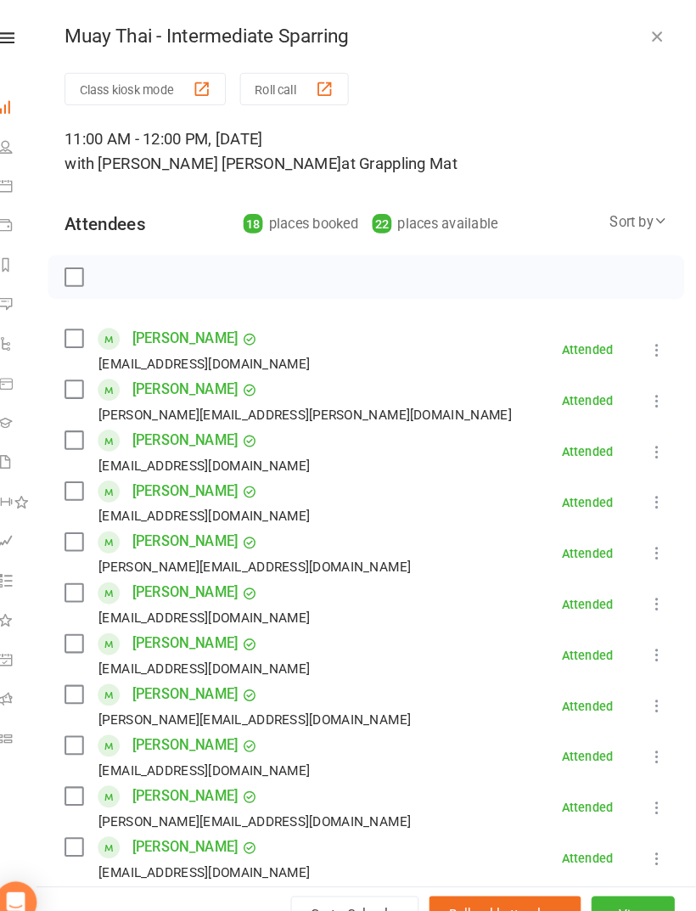
scroll to position [442, 0]
click at [651, 36] on icon "button" at bounding box center [659, 34] width 17 height 17
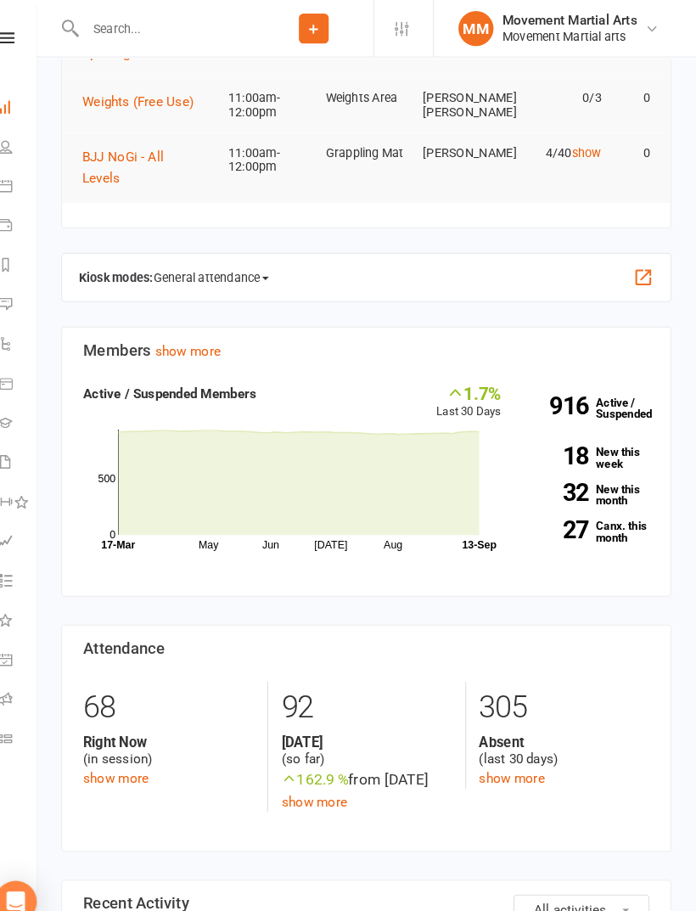
scroll to position [0, 0]
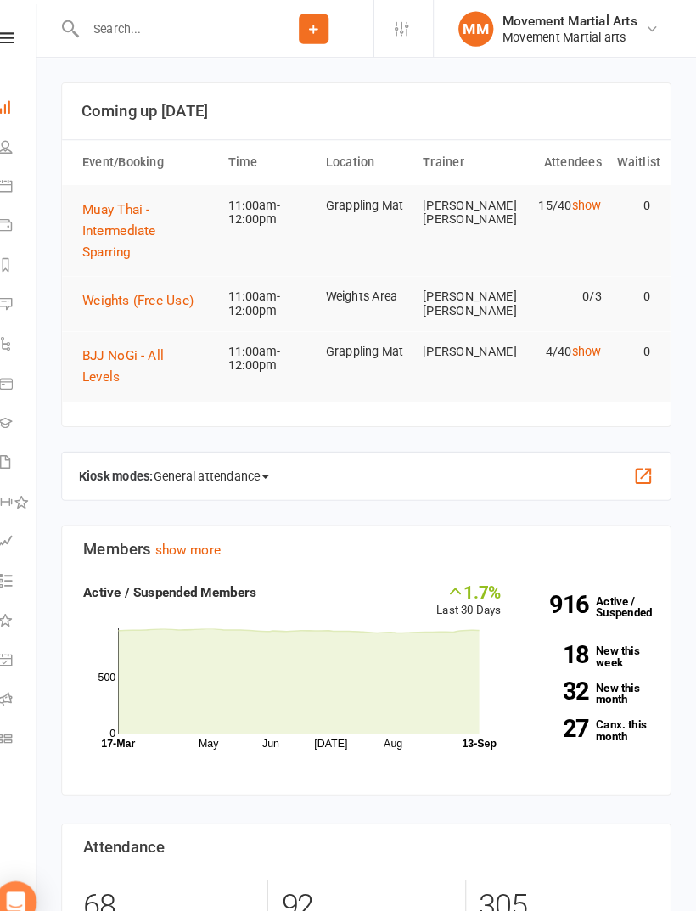
click at [156, 337] on span "BJJ NoGi - All Levels" at bounding box center [141, 355] width 79 height 36
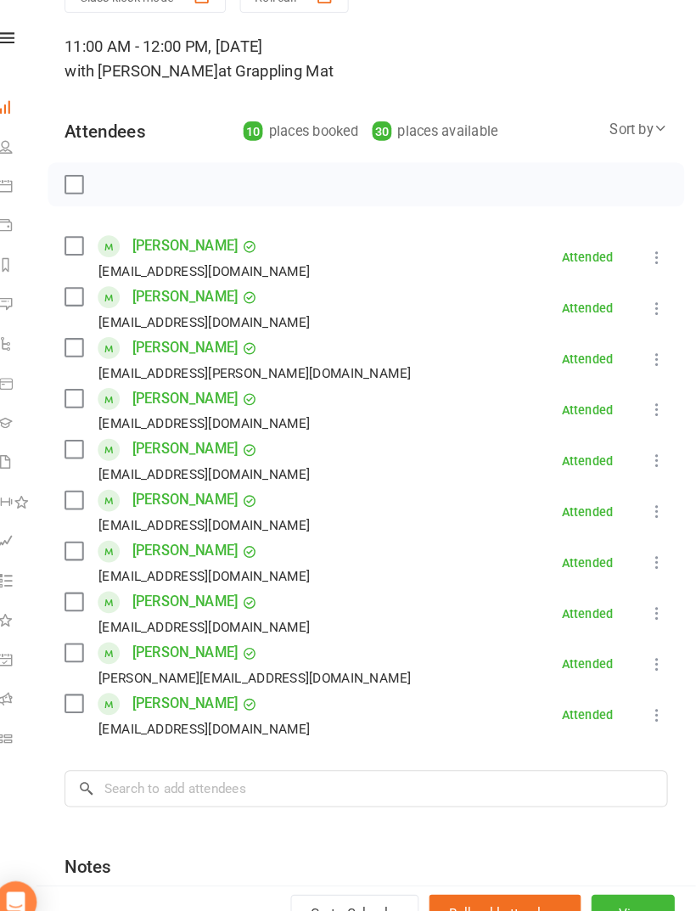
scroll to position [99, 0]
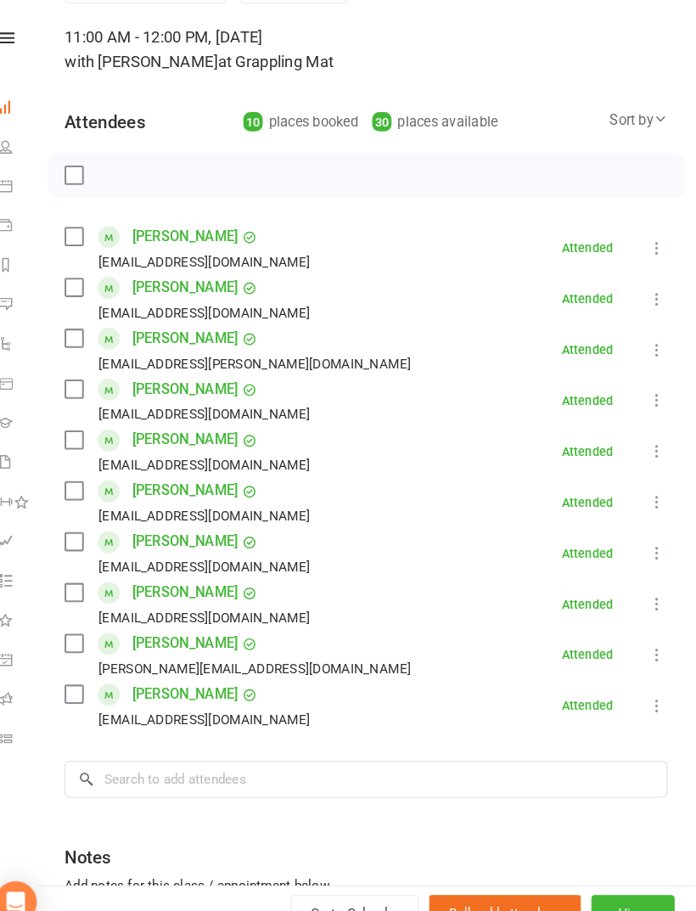
click at [159, 610] on link "Toby Kean" at bounding box center [201, 623] width 103 height 27
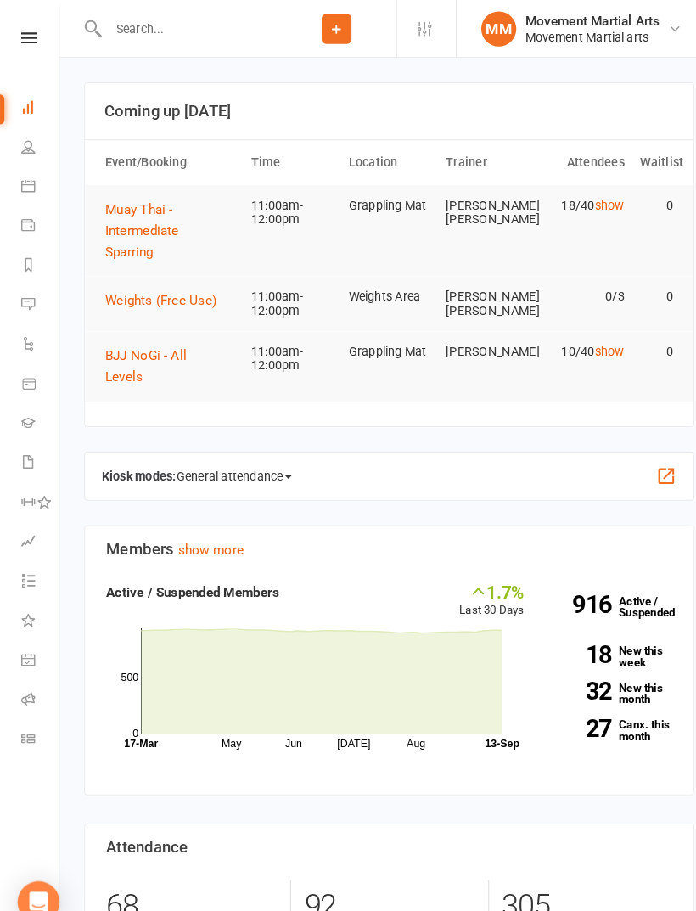
click at [127, 335] on button "BJJ NoGi - All Levels" at bounding box center [165, 355] width 127 height 41
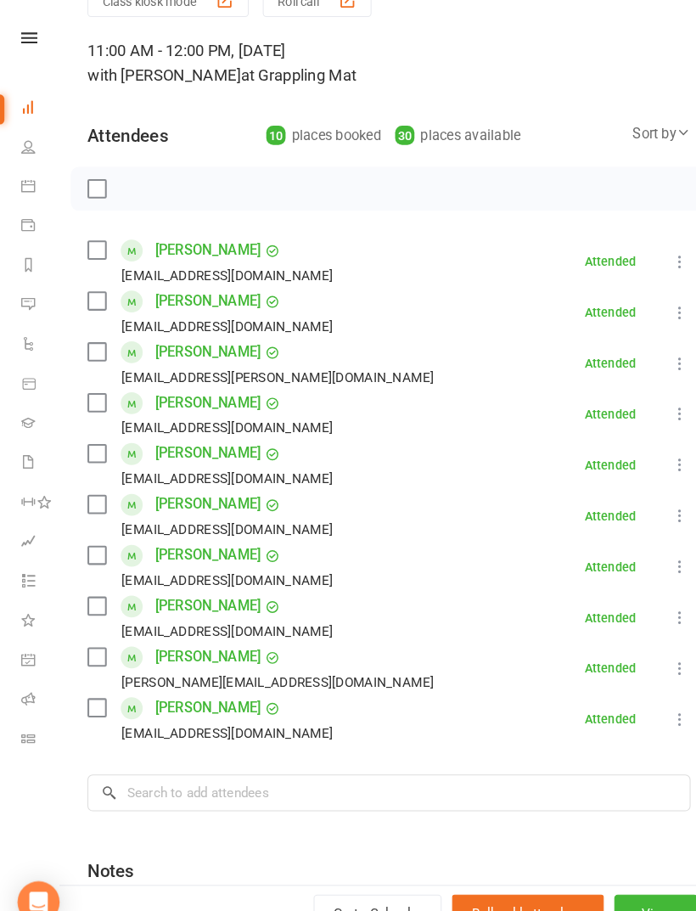
scroll to position [87, 0]
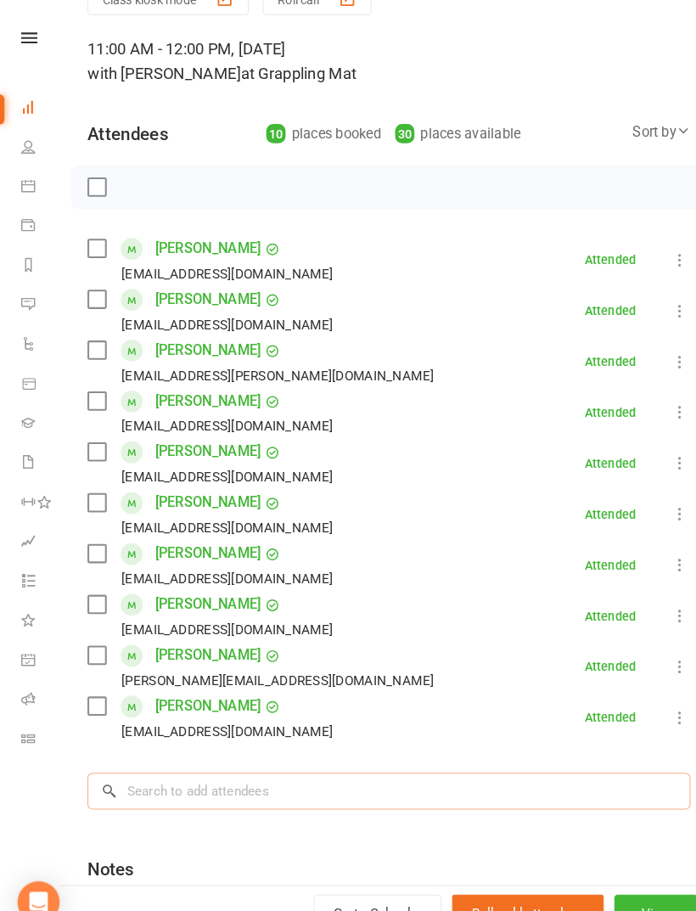
click at [572, 766] on input "search" at bounding box center [377, 766] width 584 height 36
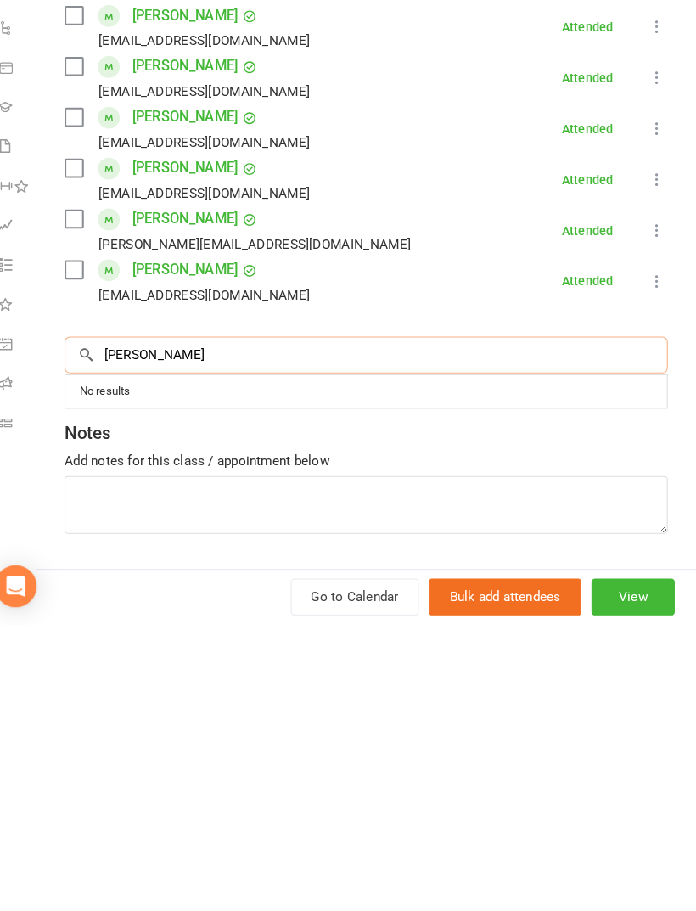
scroll to position [210, 0]
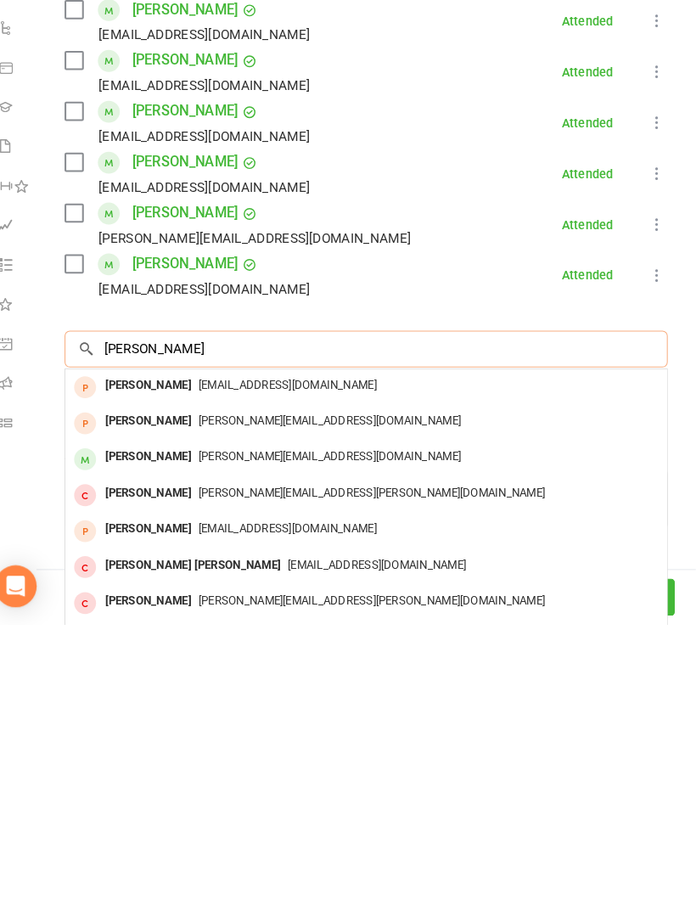
type input "David"
click at [360, 736] on div "dahn.auk@gmail.com" at bounding box center [377, 748] width 569 height 25
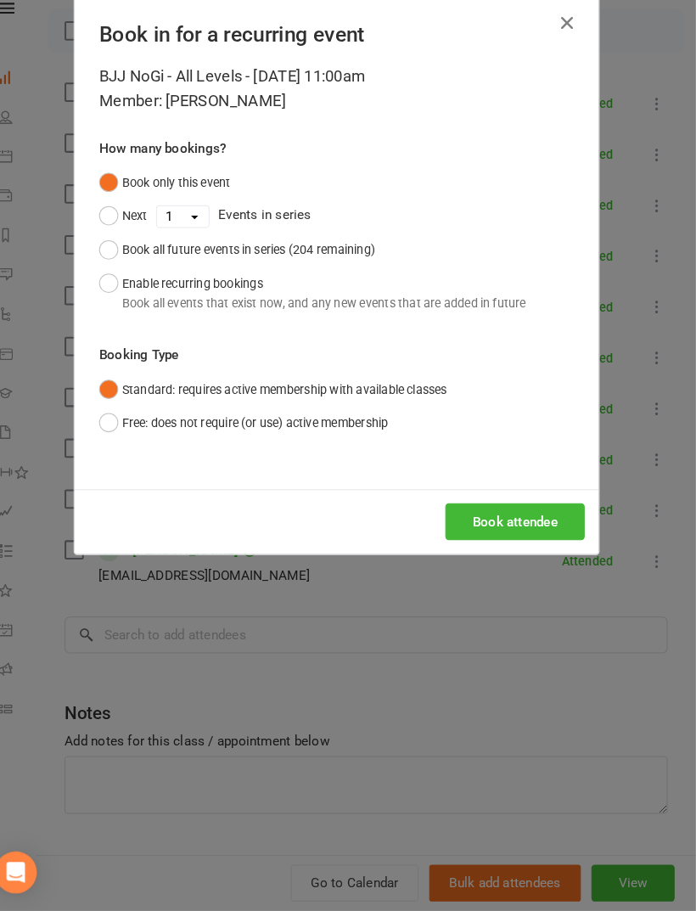
click at [527, 516] on button "Book attendee" at bounding box center [521, 534] width 135 height 36
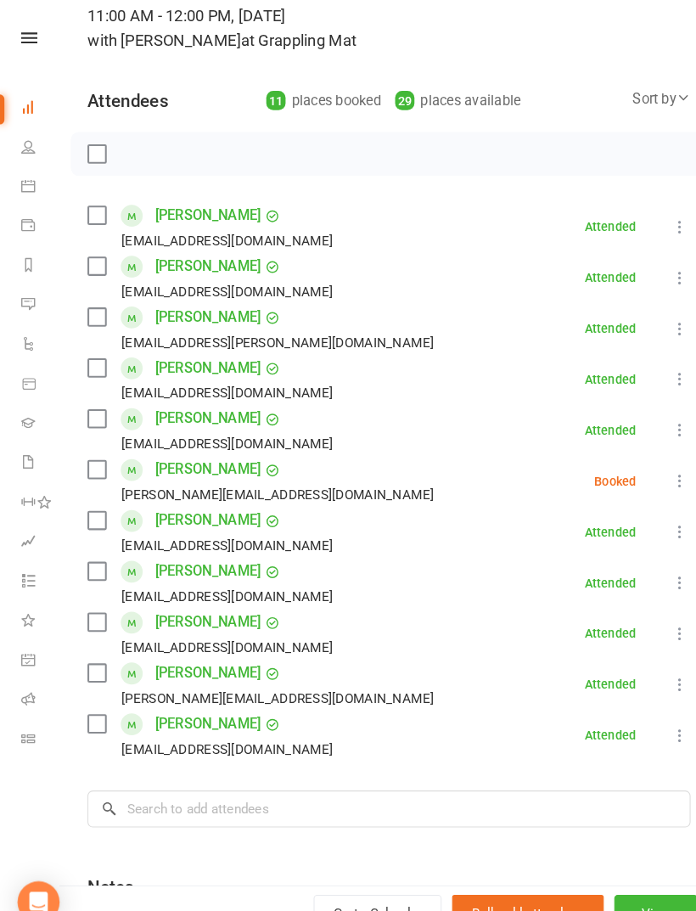
scroll to position [120, 0]
click at [102, 156] on label at bounding box center [93, 148] width 17 height 17
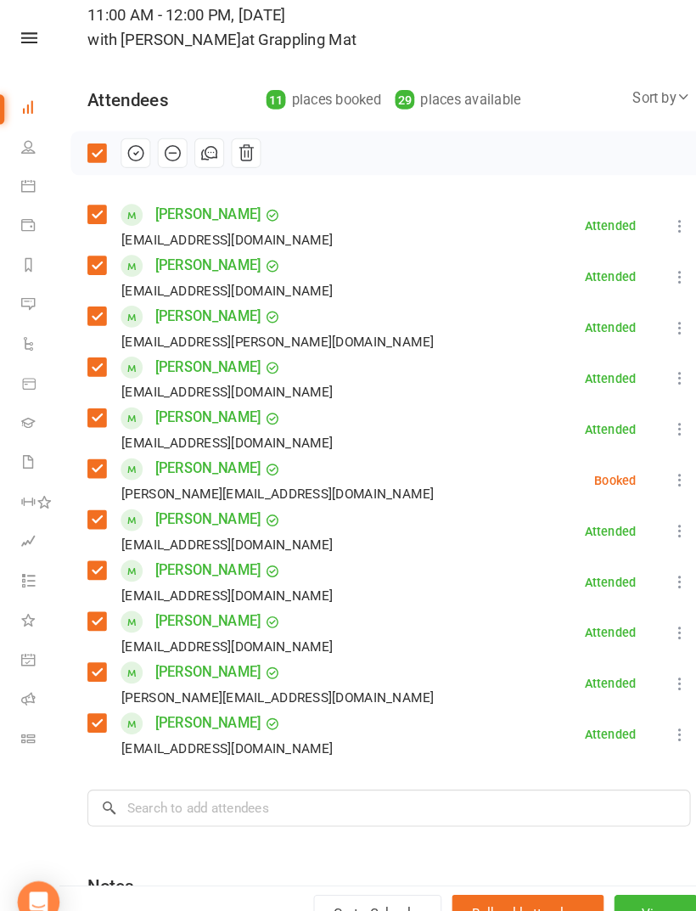
click at [137, 144] on icon "button" at bounding box center [132, 149] width 14 height 14
click at [101, 150] on label at bounding box center [93, 148] width 17 height 17
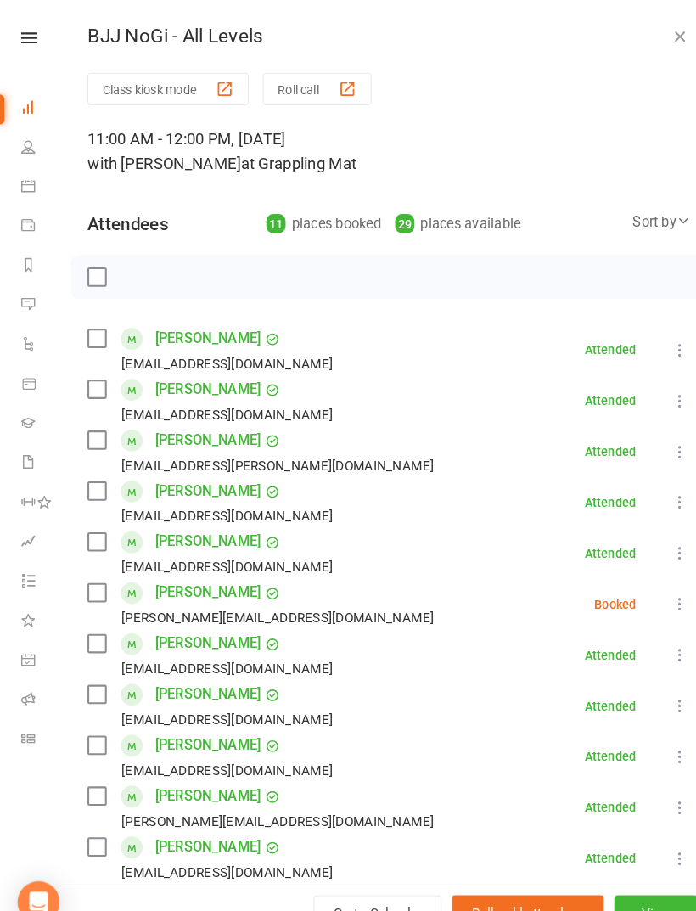
scroll to position [0, 0]
click at [652, 41] on icon "button" at bounding box center [659, 34] width 17 height 17
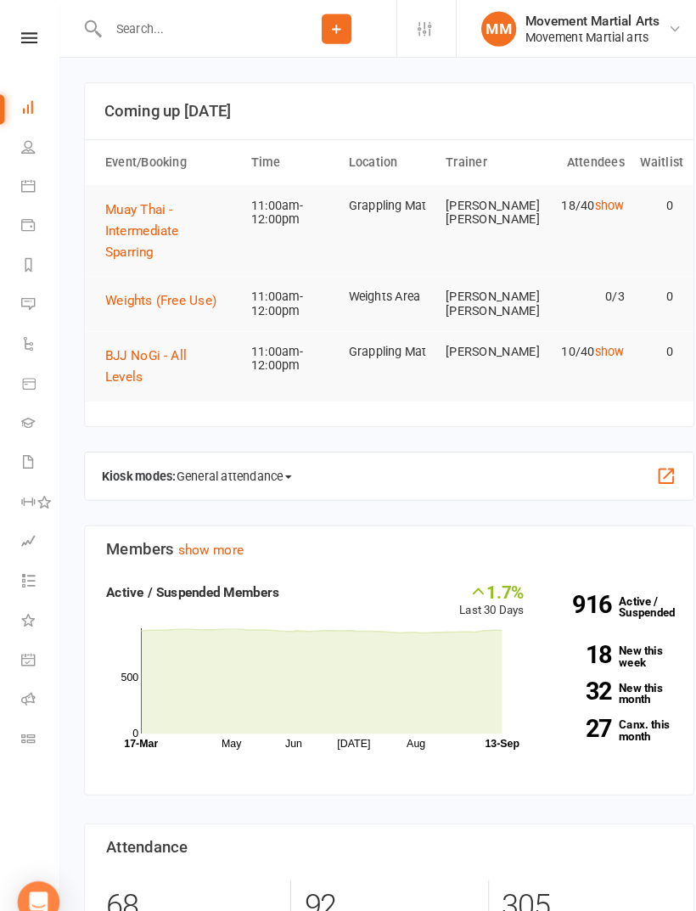
click at [147, 223] on span "Muay Thai - Intermediate Sparring" at bounding box center [137, 223] width 71 height 56
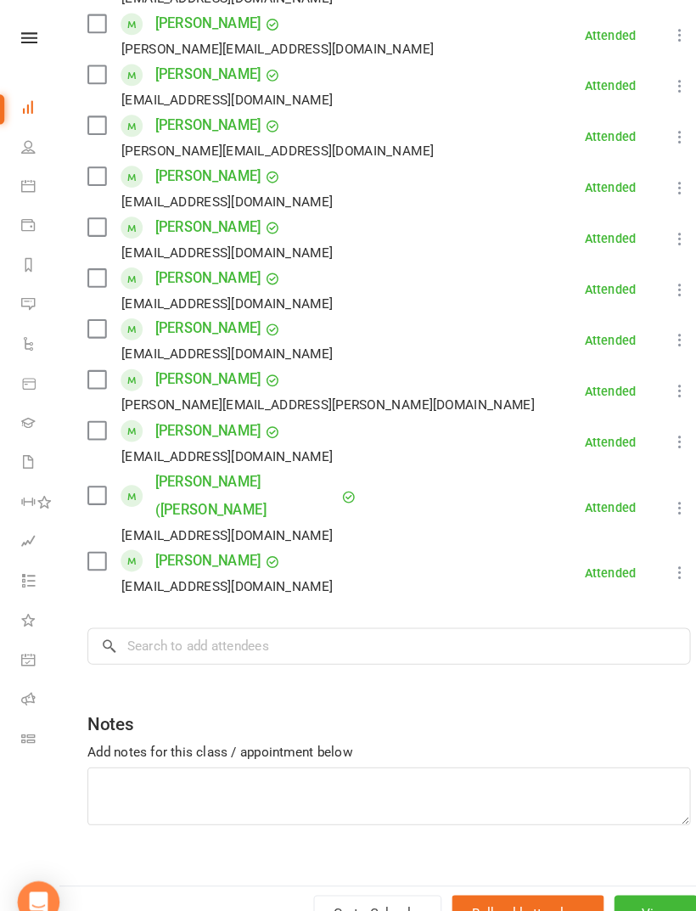
scroll to position [649, 0]
click at [461, 609] on input "search" at bounding box center [377, 627] width 584 height 36
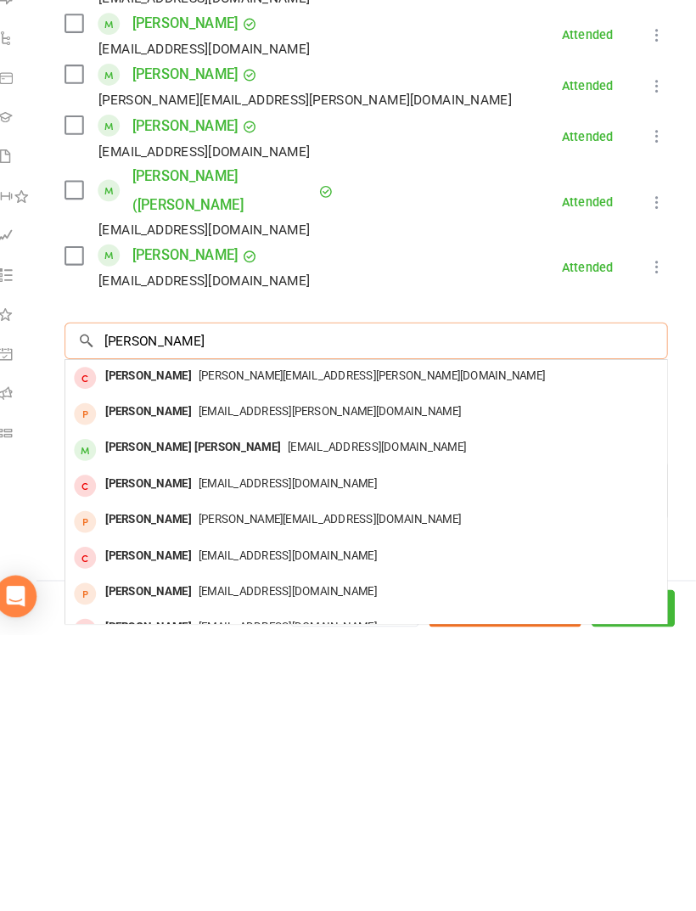
type input "Jay lu"
click at [370, 719] on div "jayliu825@gmail.com" at bounding box center [377, 731] width 569 height 25
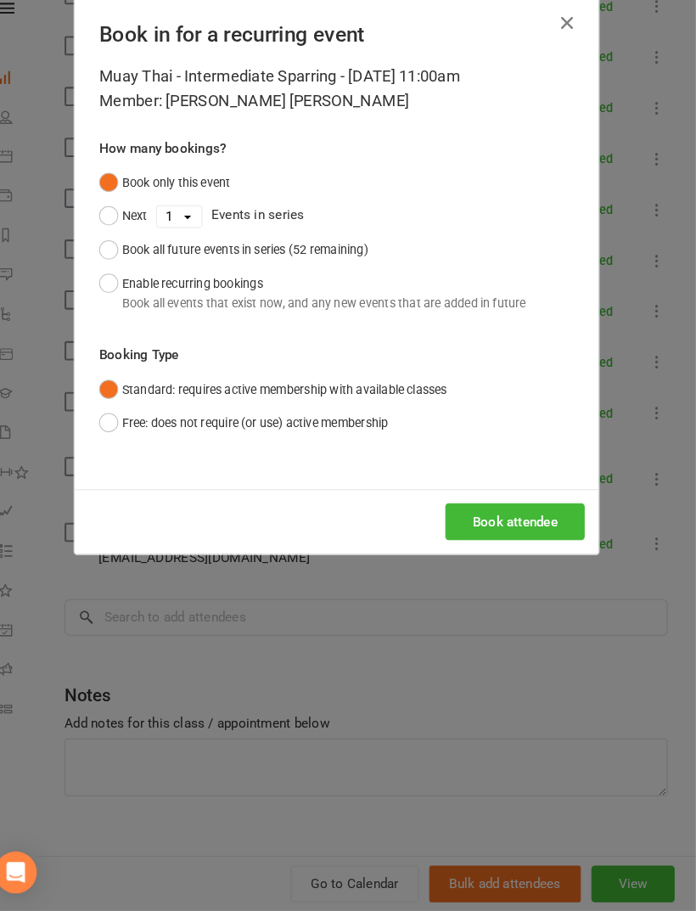
click at [523, 518] on button "Book attendee" at bounding box center [521, 534] width 135 height 36
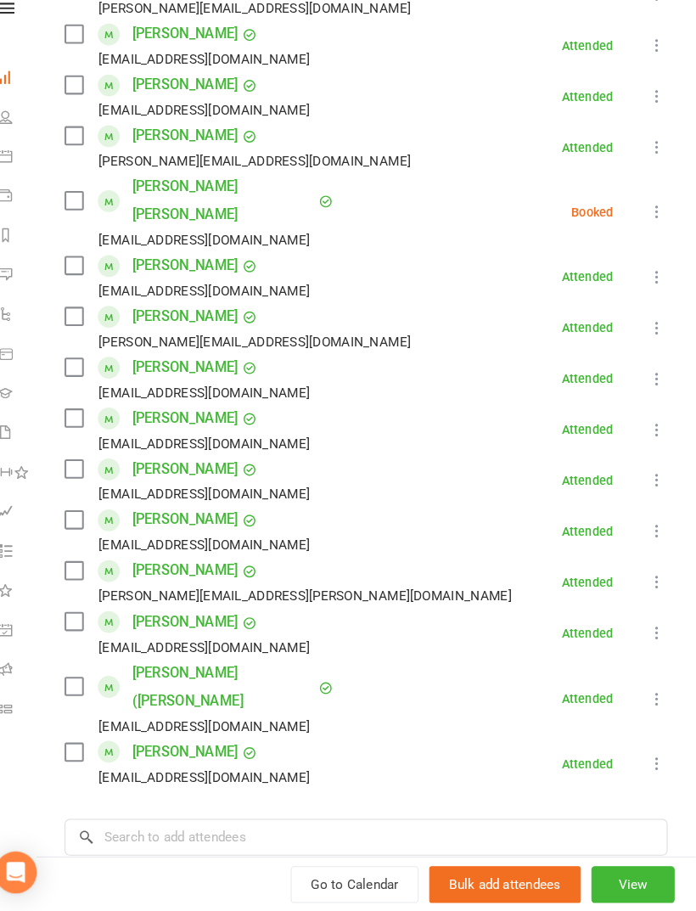
scroll to position [518, 0]
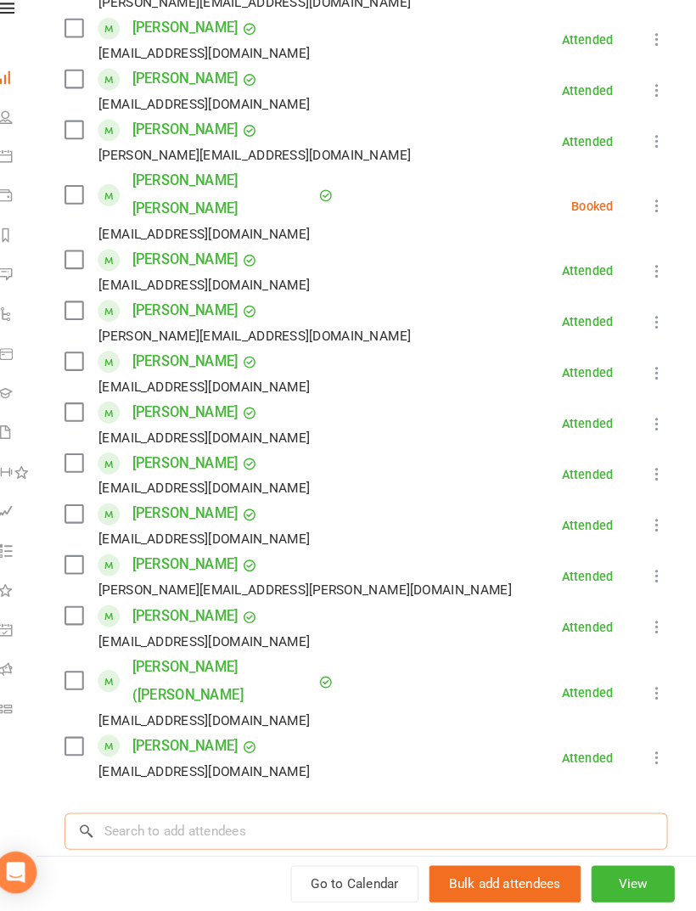
click at [450, 816] on input "search" at bounding box center [377, 834] width 584 height 36
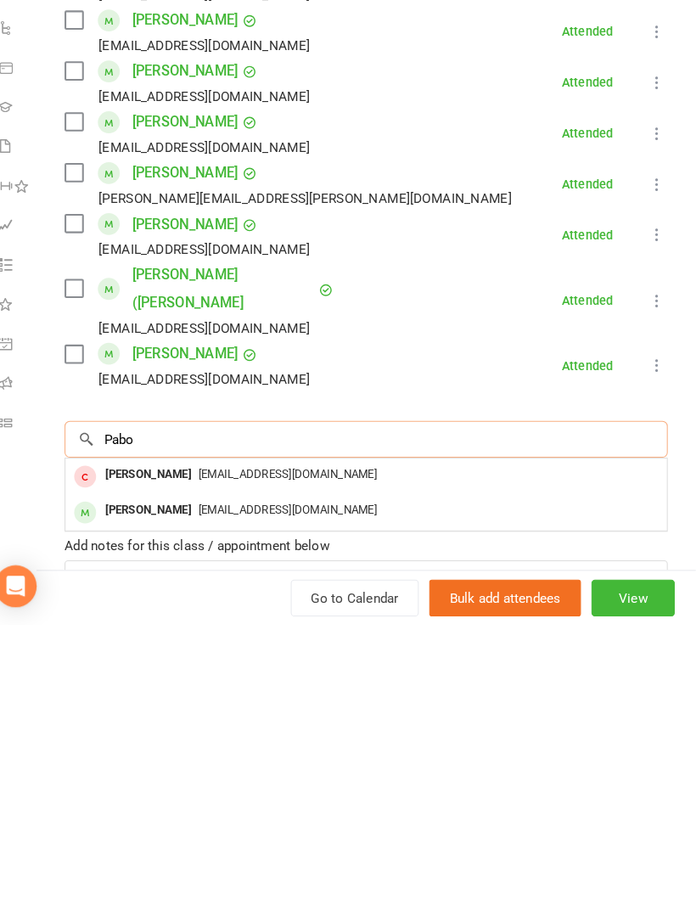
scroll to position [622, 0]
type input "Pabo"
click at [412, 787] on div "Pabodhagunaratne123@gmail.com" at bounding box center [377, 799] width 569 height 25
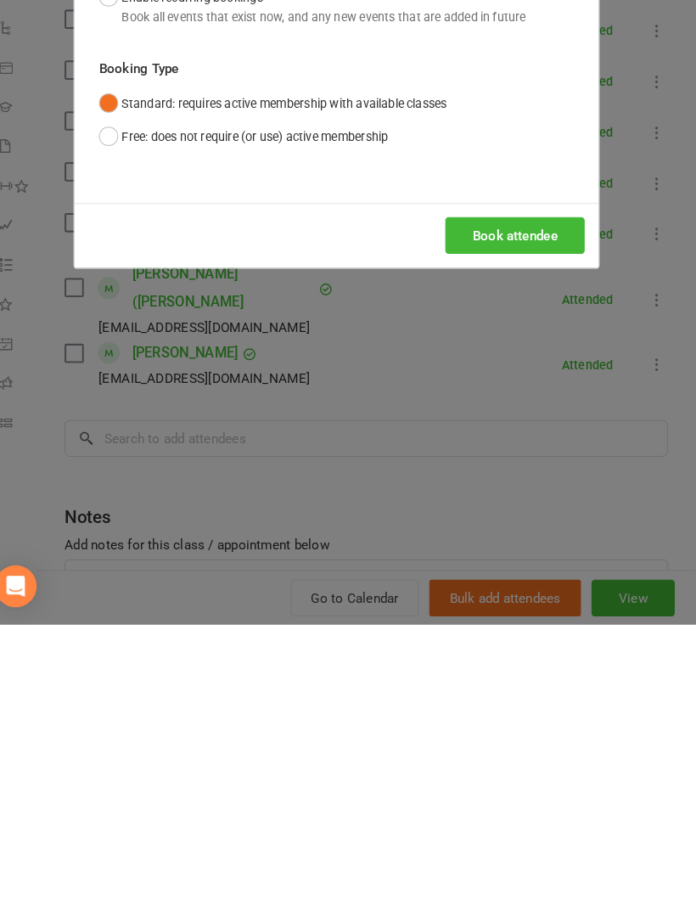
scroll to position [715, 0]
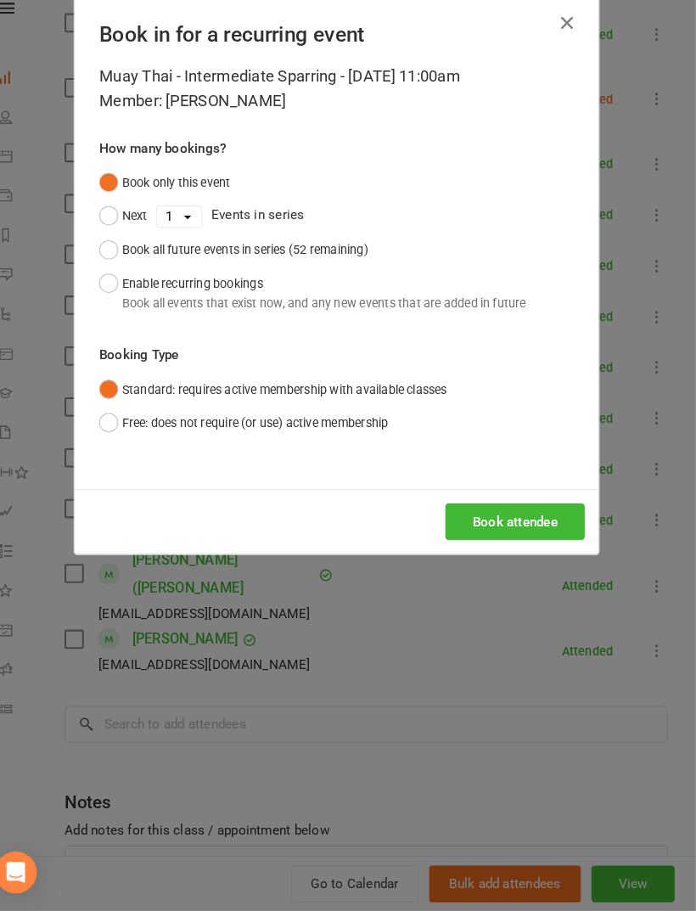
click at [526, 516] on button "Book attendee" at bounding box center [521, 534] width 135 height 36
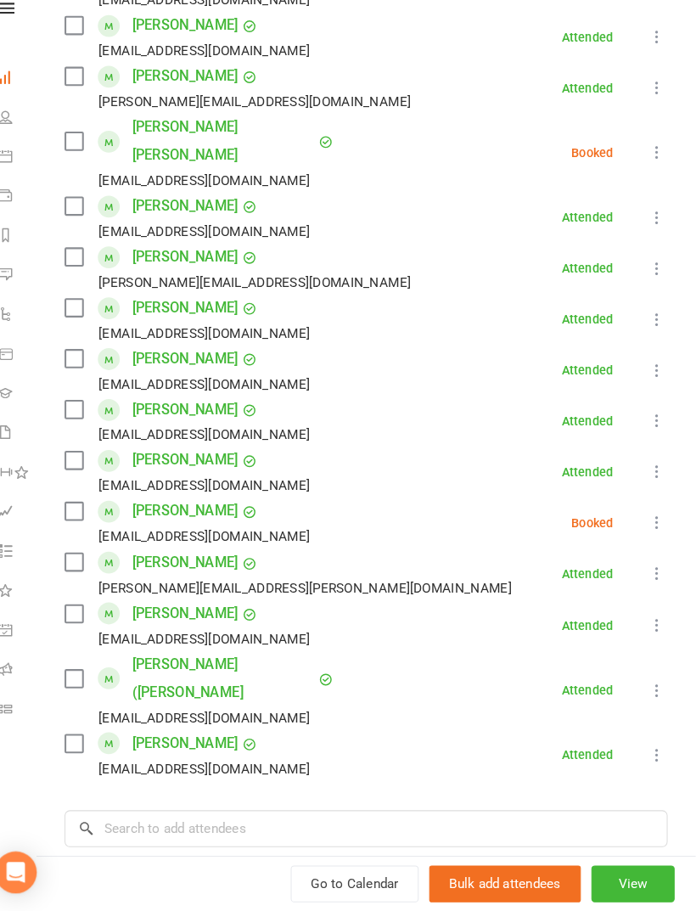
scroll to position [609, 0]
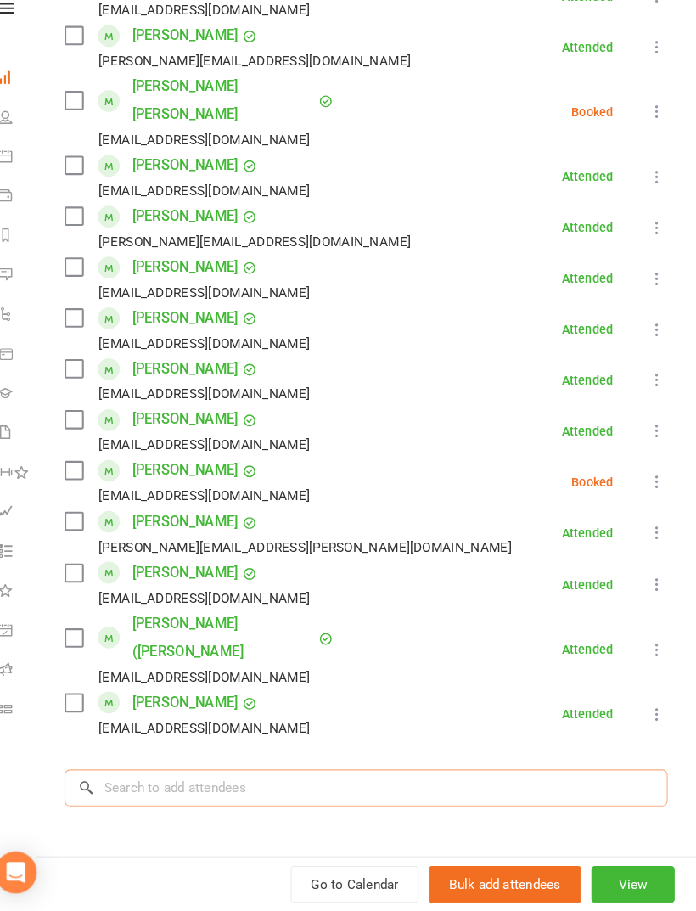
click at [512, 775] on input "search" at bounding box center [377, 793] width 584 height 36
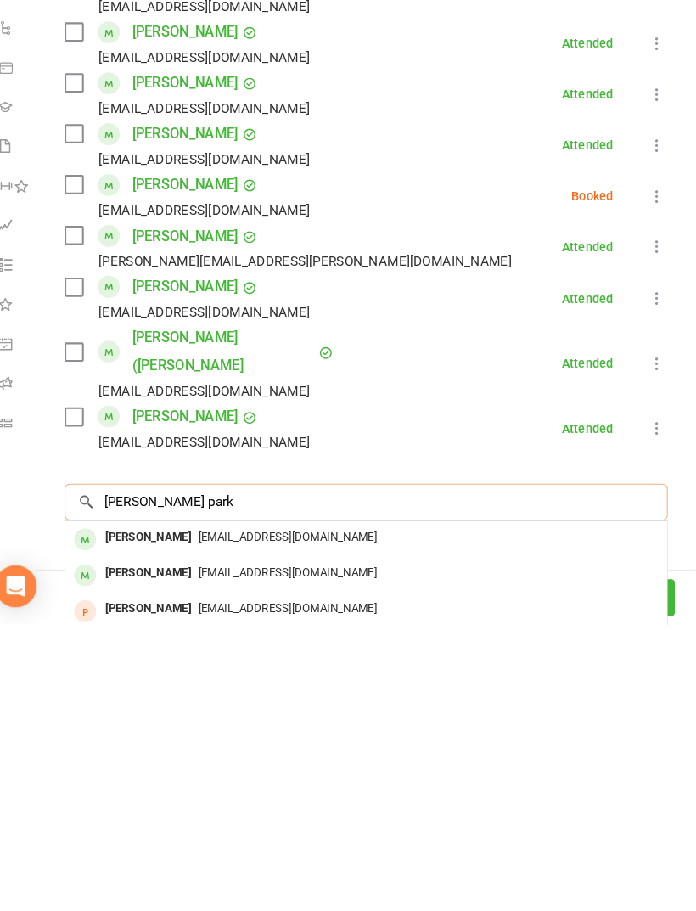
type input "Ryan park"
click at [528, 815] on div "Ryanpark1125@gmail.com" at bounding box center [377, 827] width 569 height 25
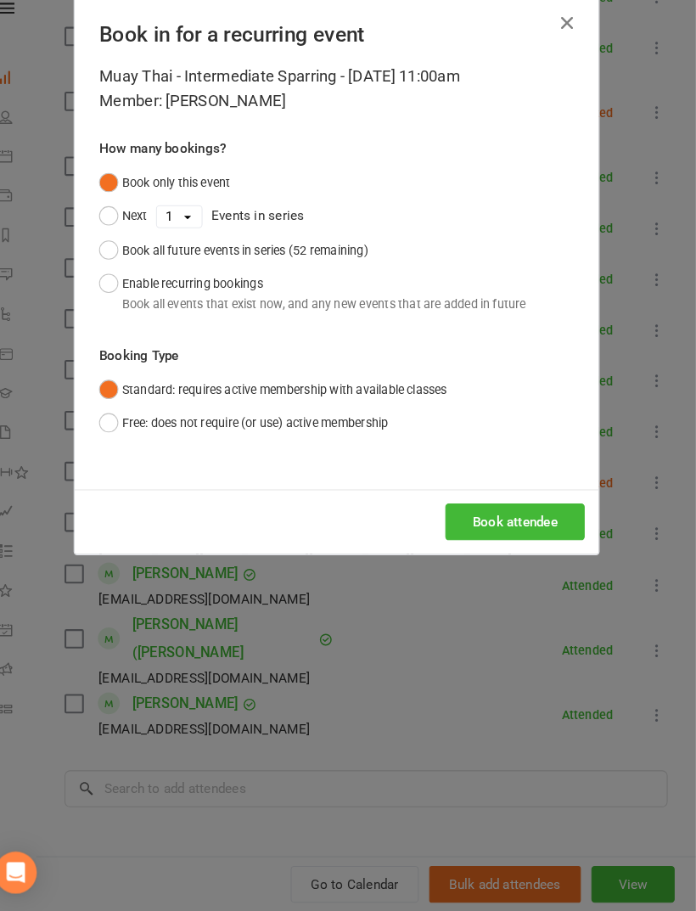
click at [533, 516] on button "Book attendee" at bounding box center [521, 534] width 135 height 36
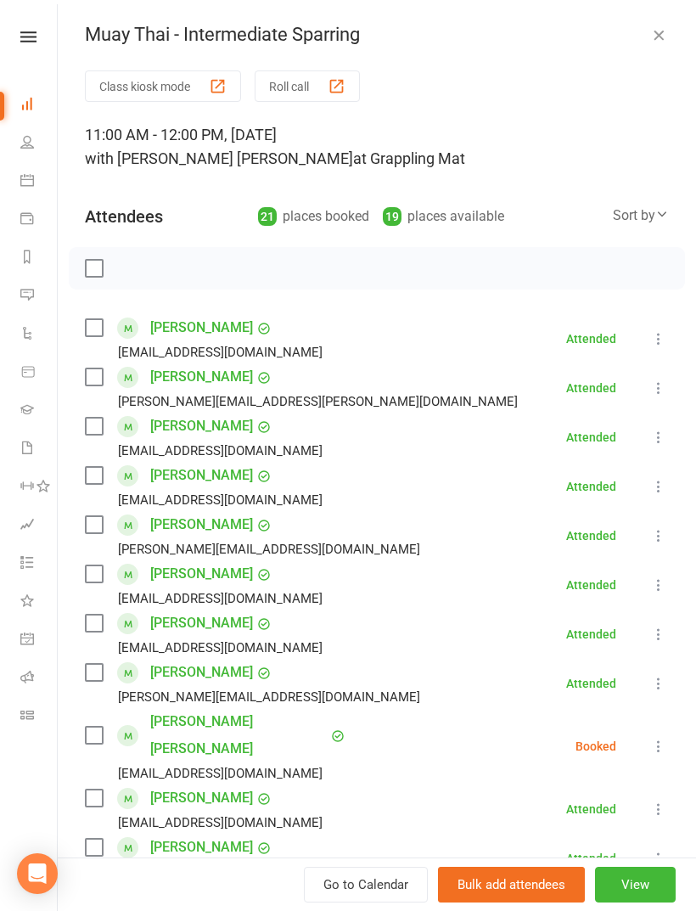
scroll to position [0, 0]
click at [102, 262] on label at bounding box center [93, 268] width 17 height 17
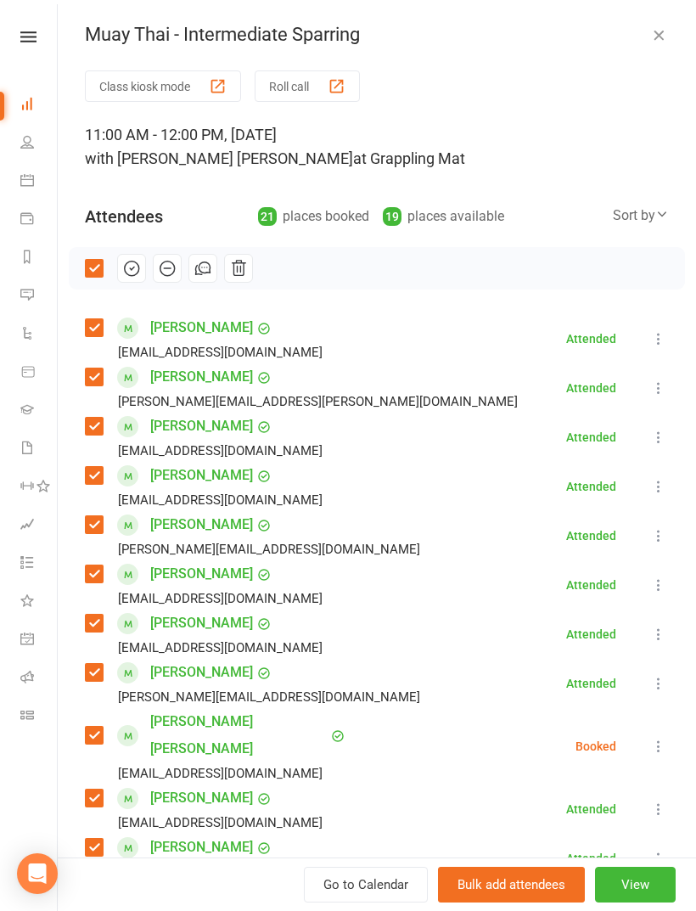
click at [138, 269] on icon "button" at bounding box center [131, 268] width 19 height 19
click at [96, 265] on label at bounding box center [93, 268] width 17 height 17
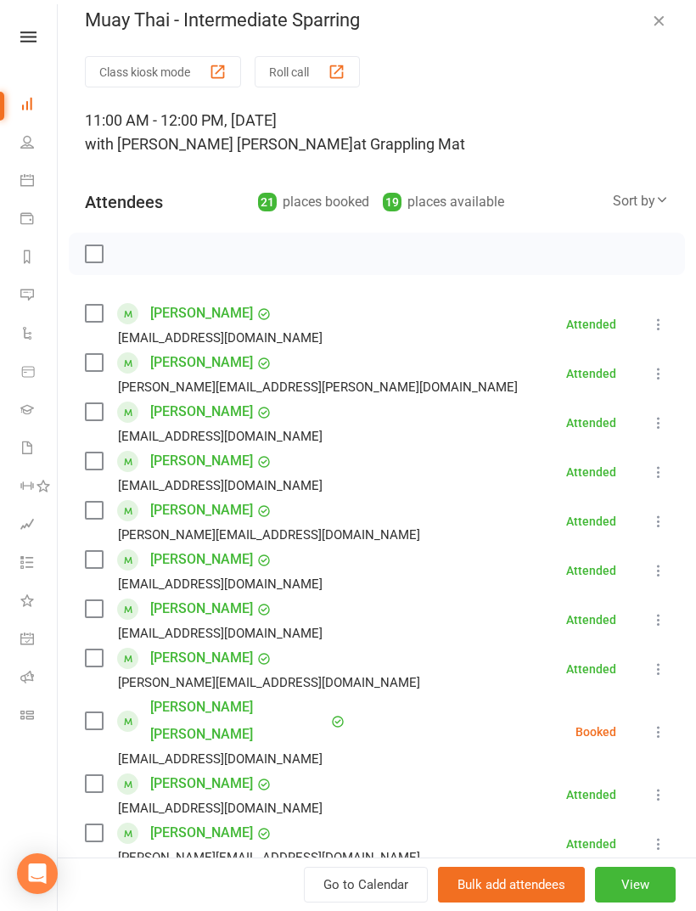
scroll to position [14, 0]
click at [94, 252] on label at bounding box center [93, 254] width 17 height 17
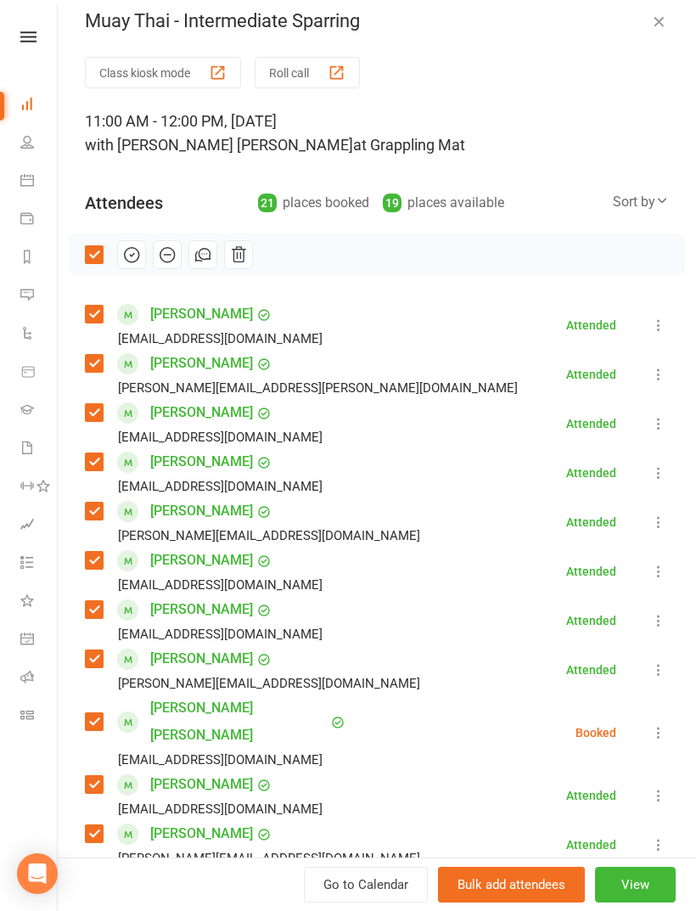
click at [134, 261] on icon "button" at bounding box center [131, 254] width 19 height 19
click at [138, 262] on icon "button" at bounding box center [131, 254] width 19 height 19
click at [102, 260] on label at bounding box center [93, 254] width 17 height 17
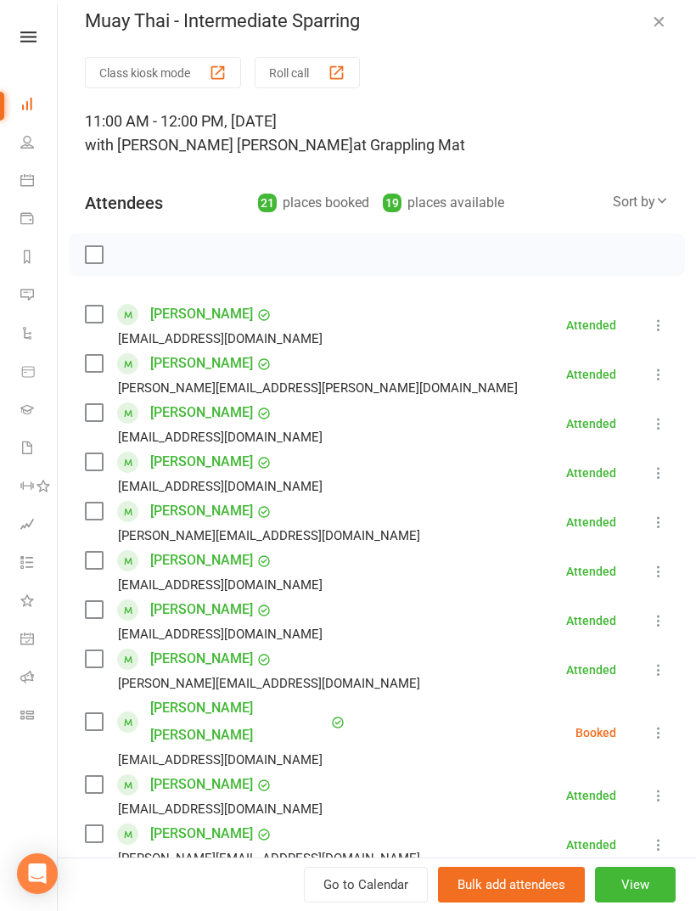
click at [651, 723] on button at bounding box center [659, 733] width 20 height 20
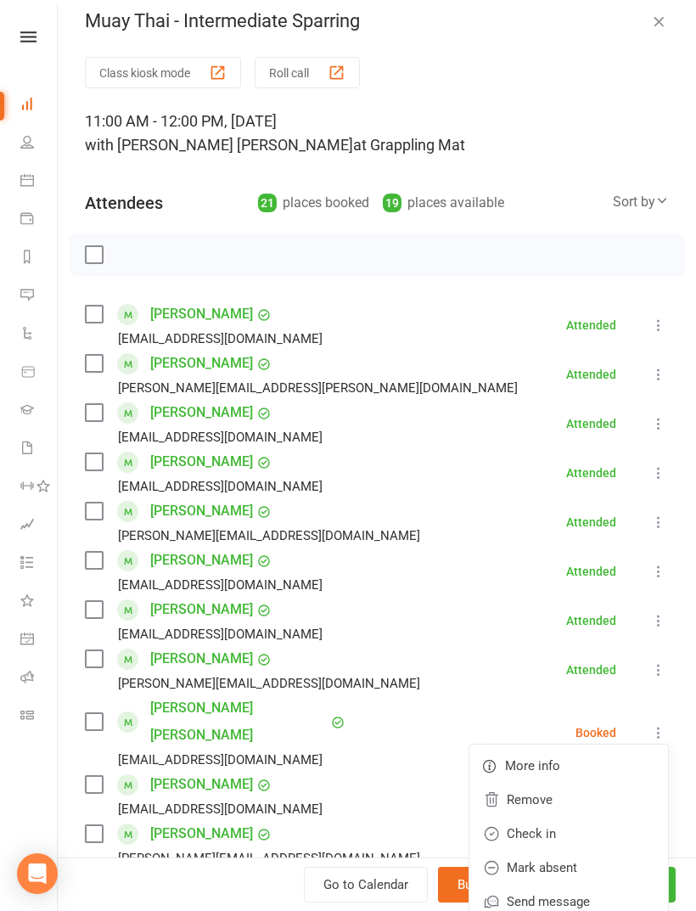
click at [584, 817] on link "Check in" at bounding box center [569, 834] width 199 height 34
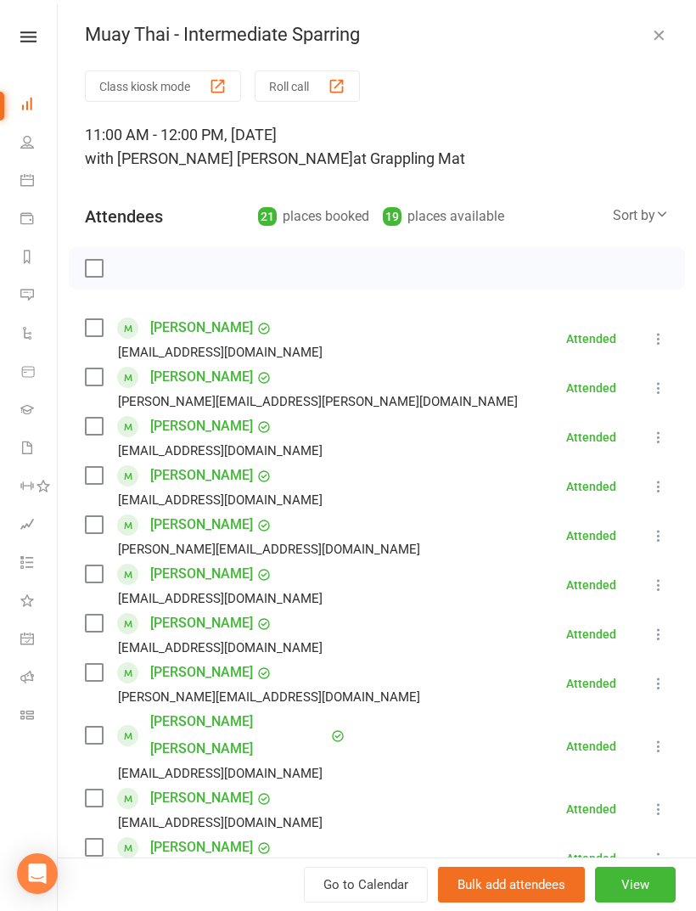
scroll to position [0, 0]
click at [102, 268] on label at bounding box center [93, 268] width 17 height 17
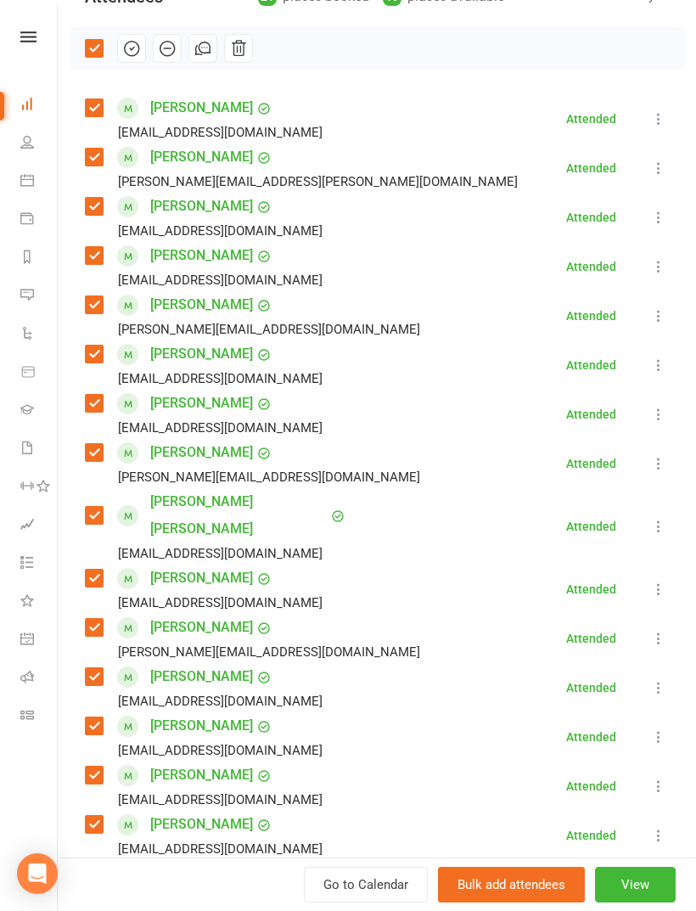
scroll to position [221, 0]
click at [102, 49] on label at bounding box center [93, 47] width 17 height 17
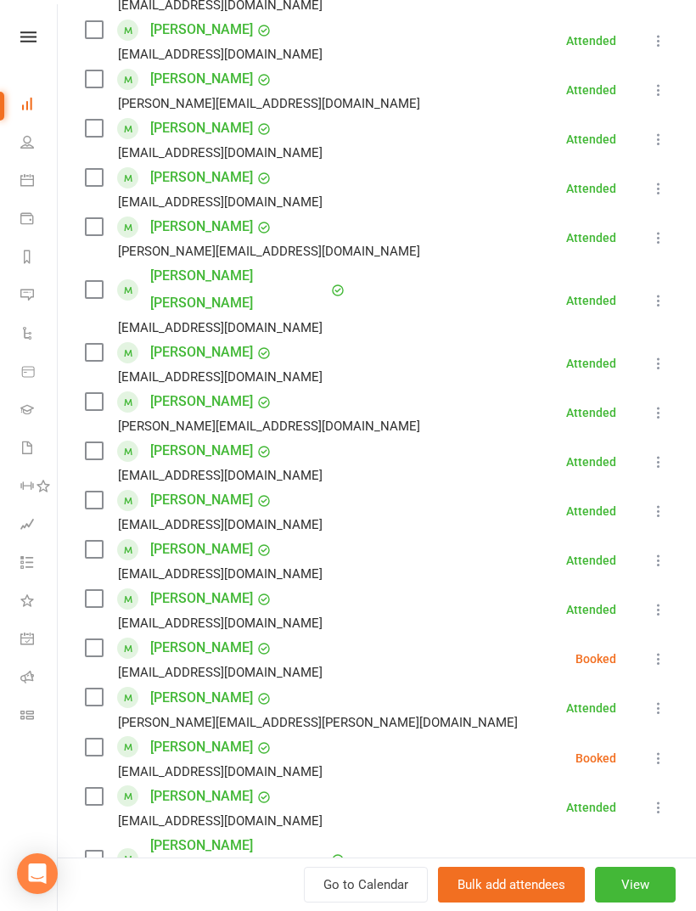
scroll to position [457, 0]
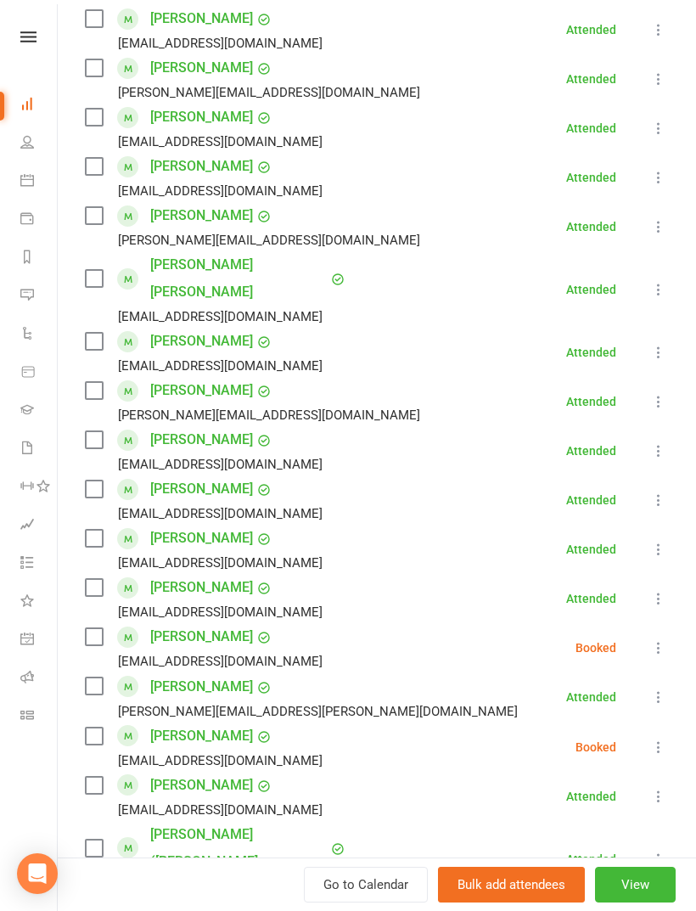
click at [661, 640] on icon at bounding box center [659, 648] width 17 height 17
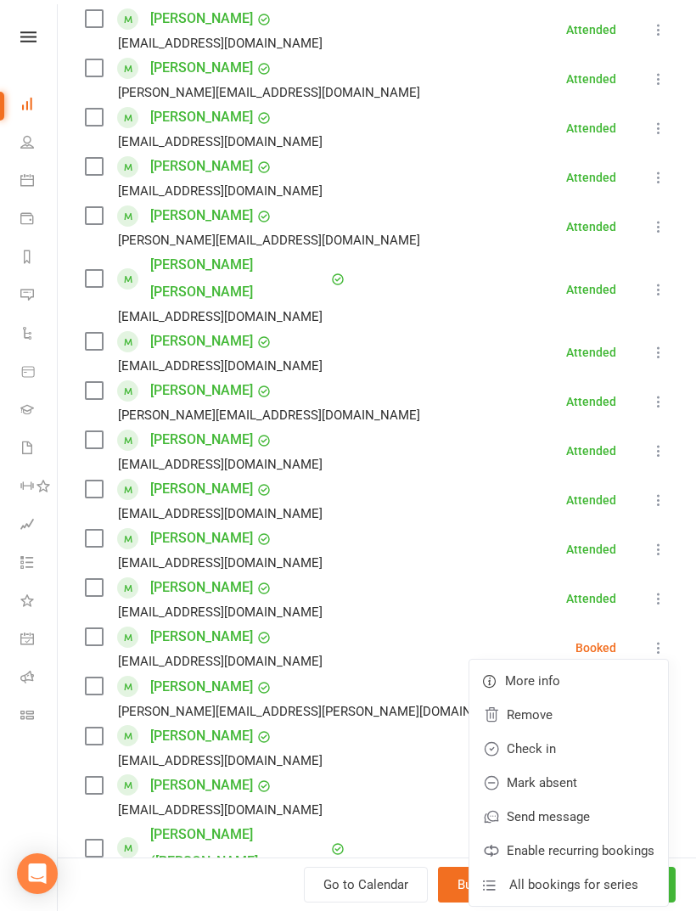
click at [568, 732] on link "Check in" at bounding box center [569, 749] width 199 height 34
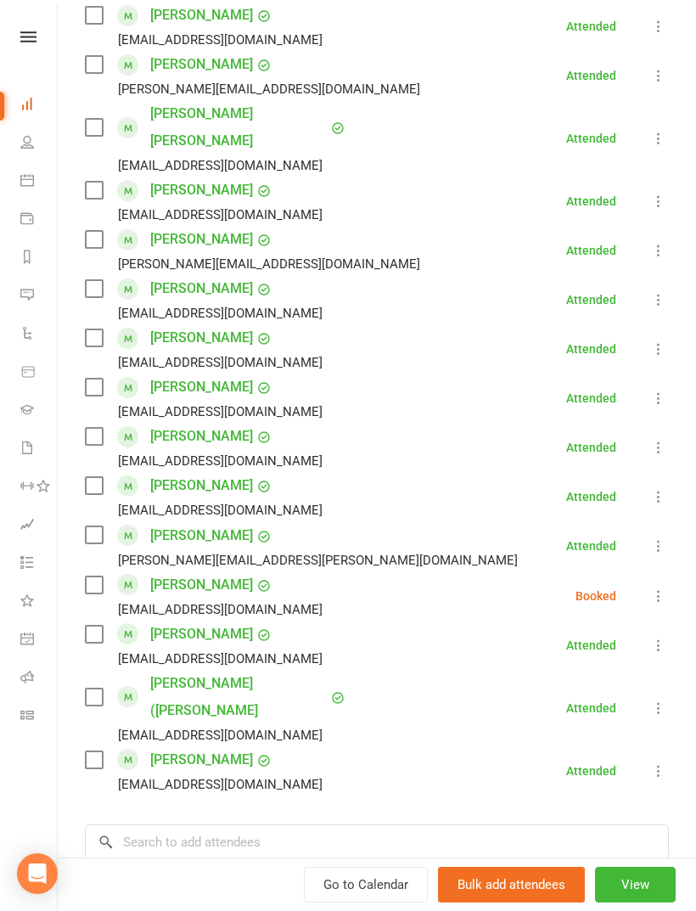
scroll to position [693, 0]
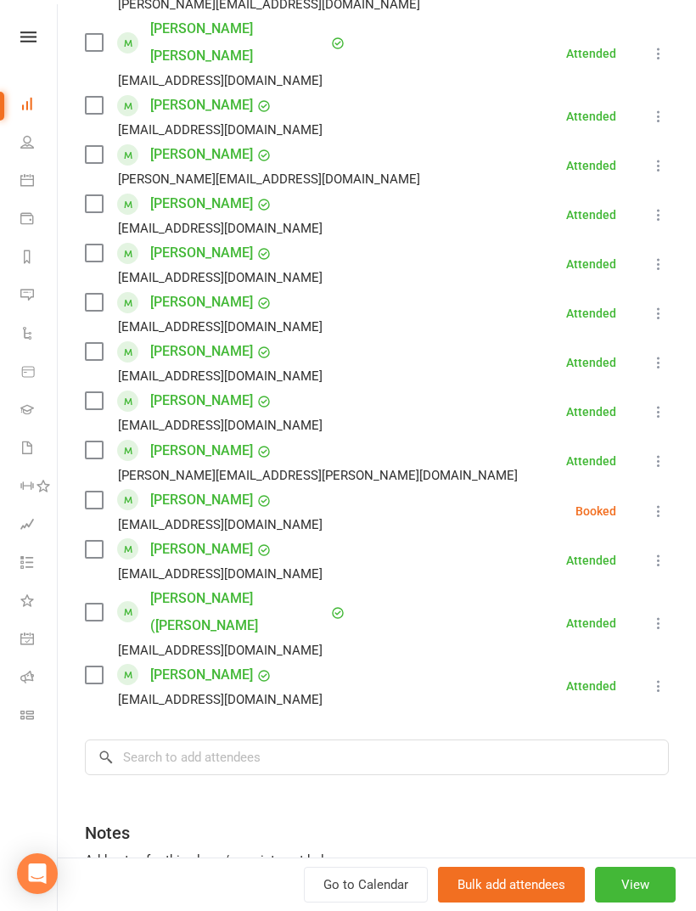
click at [662, 503] on icon at bounding box center [659, 511] width 17 height 17
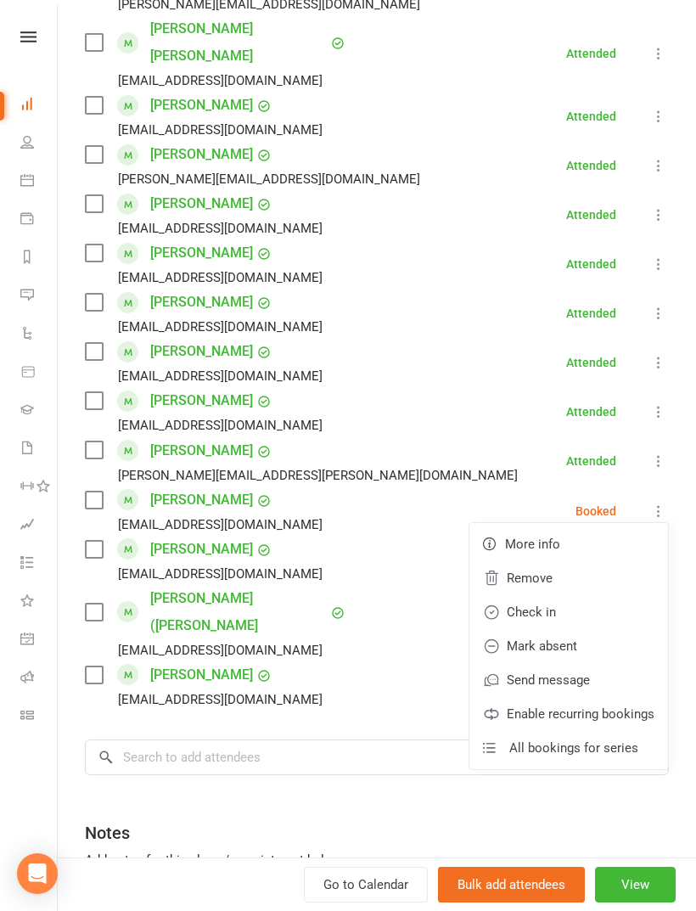
click at [584, 598] on link "Check in" at bounding box center [569, 612] width 199 height 34
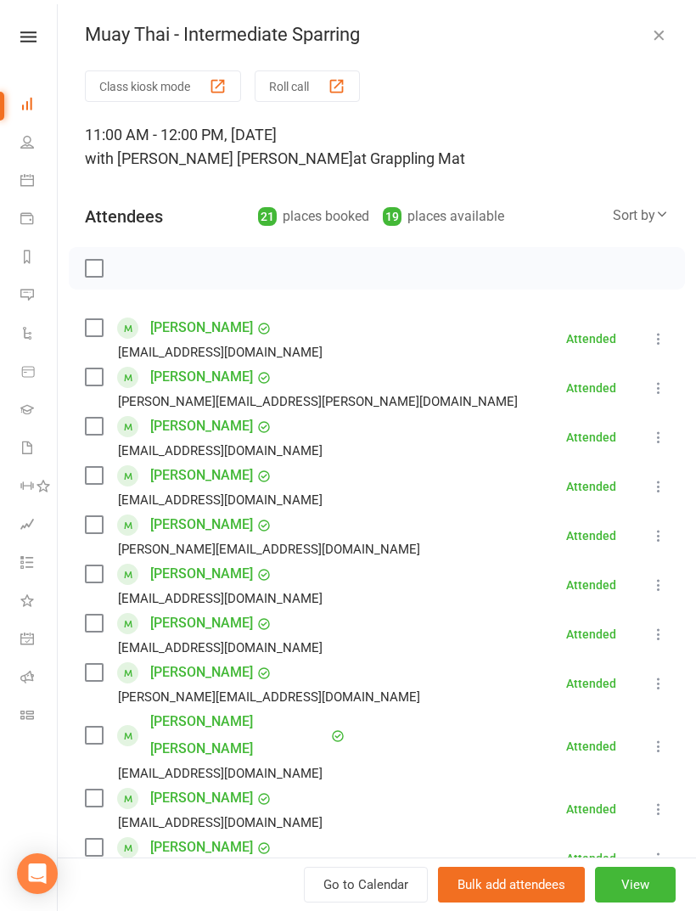
scroll to position [0, 0]
click at [658, 37] on icon "button" at bounding box center [659, 34] width 17 height 17
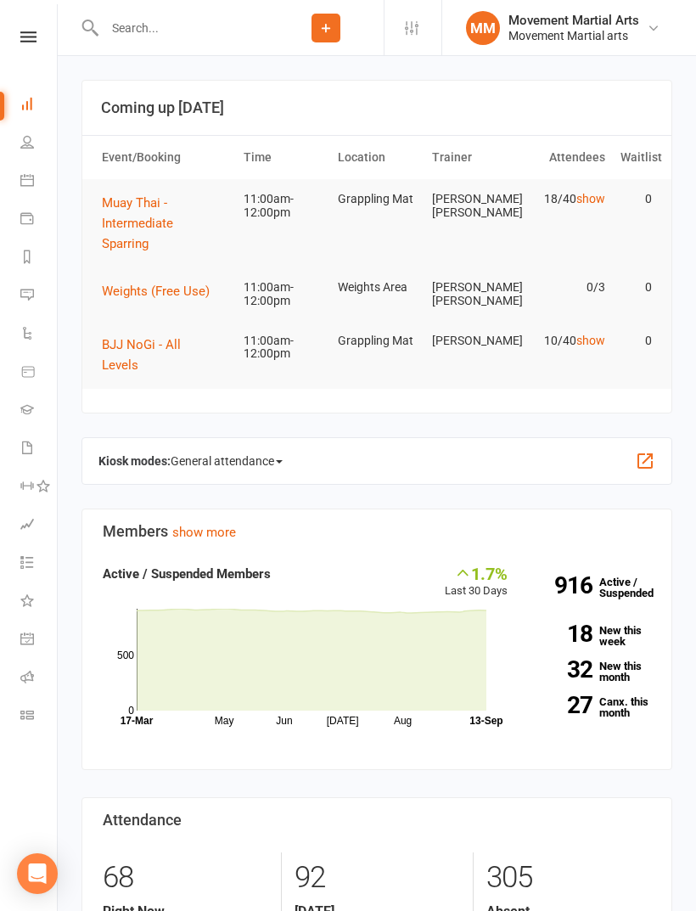
click at [140, 335] on button "BJJ NoGi - All Levels" at bounding box center [165, 355] width 127 height 41
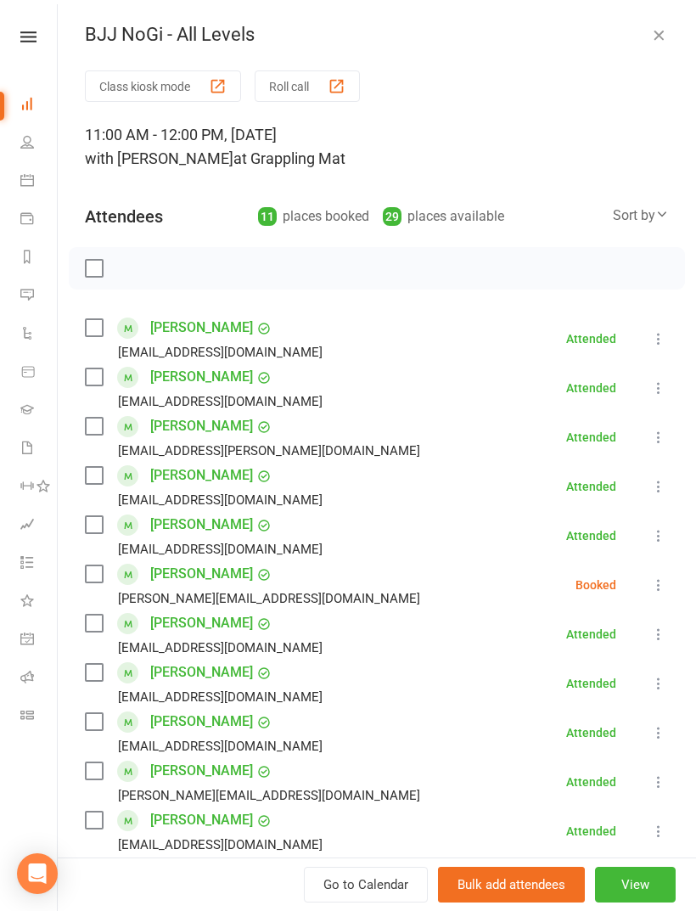
click at [661, 585] on icon at bounding box center [659, 585] width 17 height 17
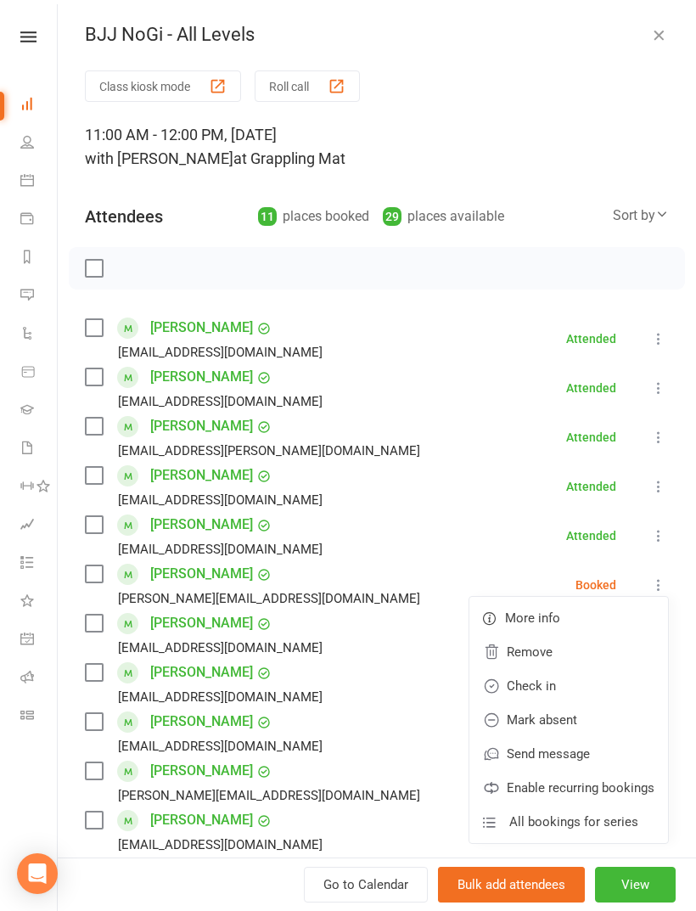
click at [560, 685] on link "Check in" at bounding box center [569, 686] width 199 height 34
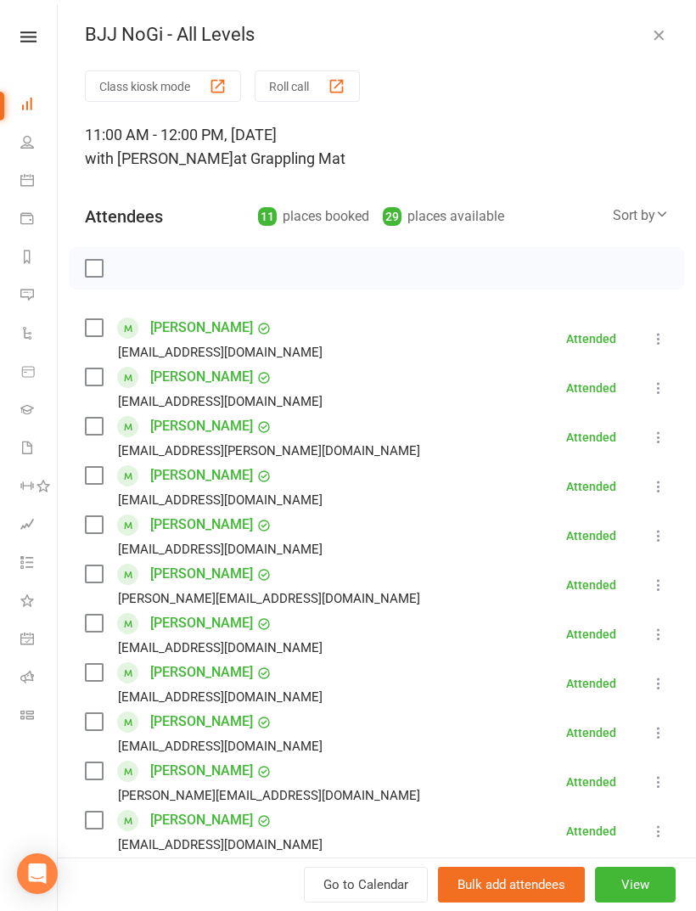
click at [660, 33] on icon "button" at bounding box center [659, 34] width 17 height 17
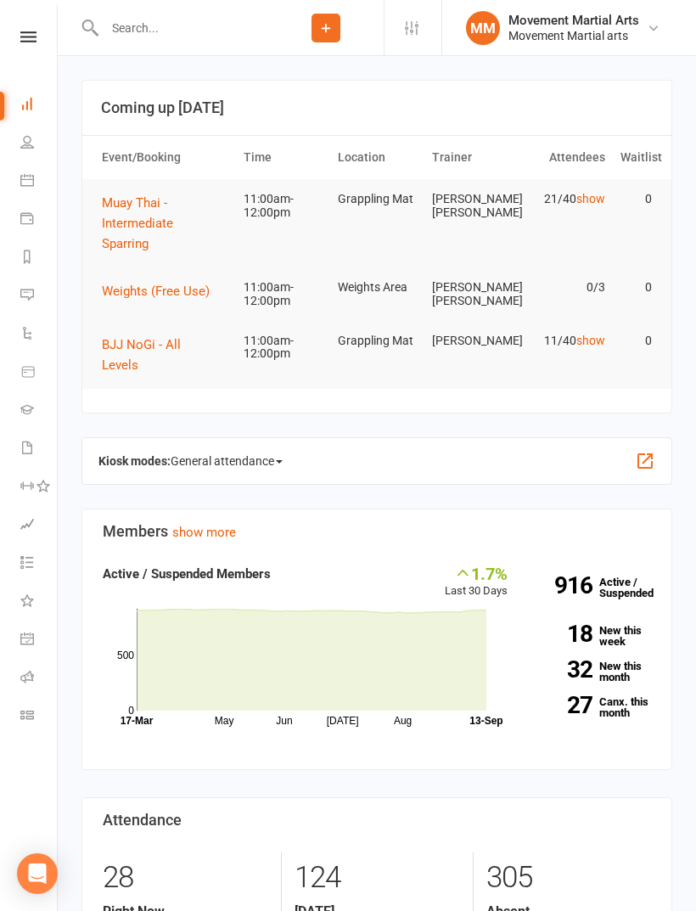
click at [27, 171] on link "Calendar" at bounding box center [39, 182] width 38 height 38
